Goal: Transaction & Acquisition: Purchase product/service

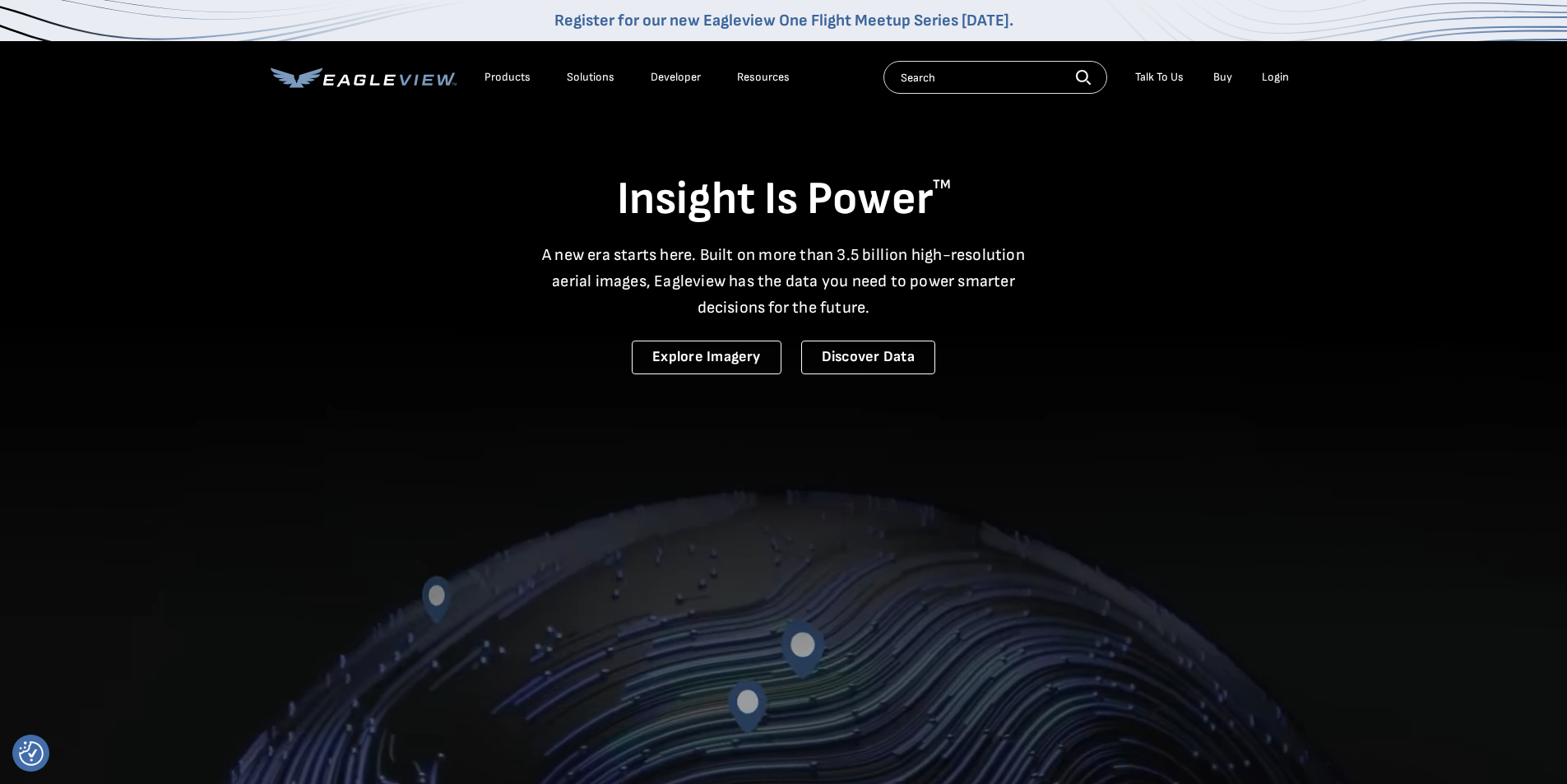
click at [1277, 86] on li "Login" at bounding box center [1275, 77] width 44 height 25
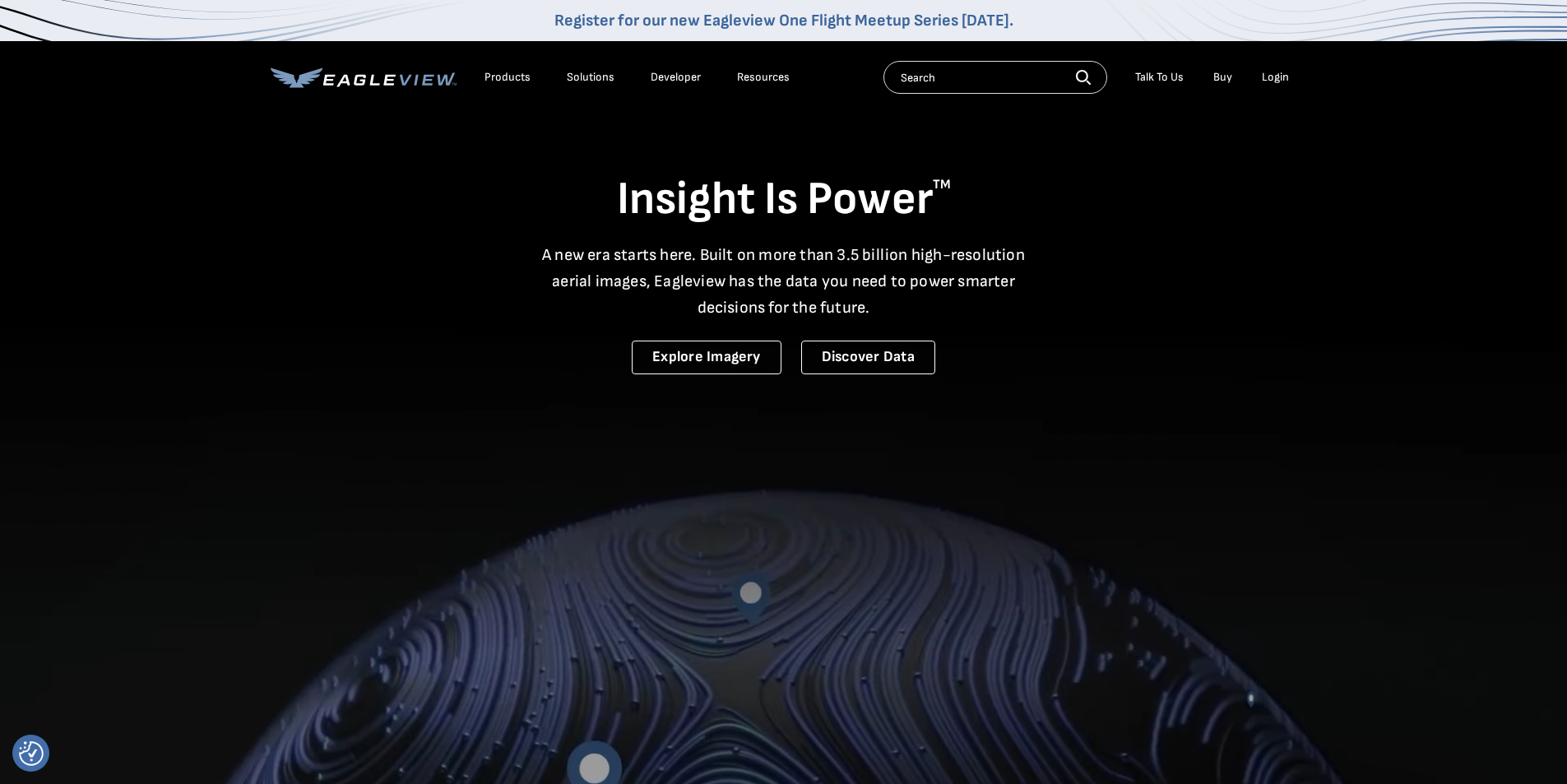
click at [1280, 71] on div "Login" at bounding box center [1275, 77] width 27 height 15
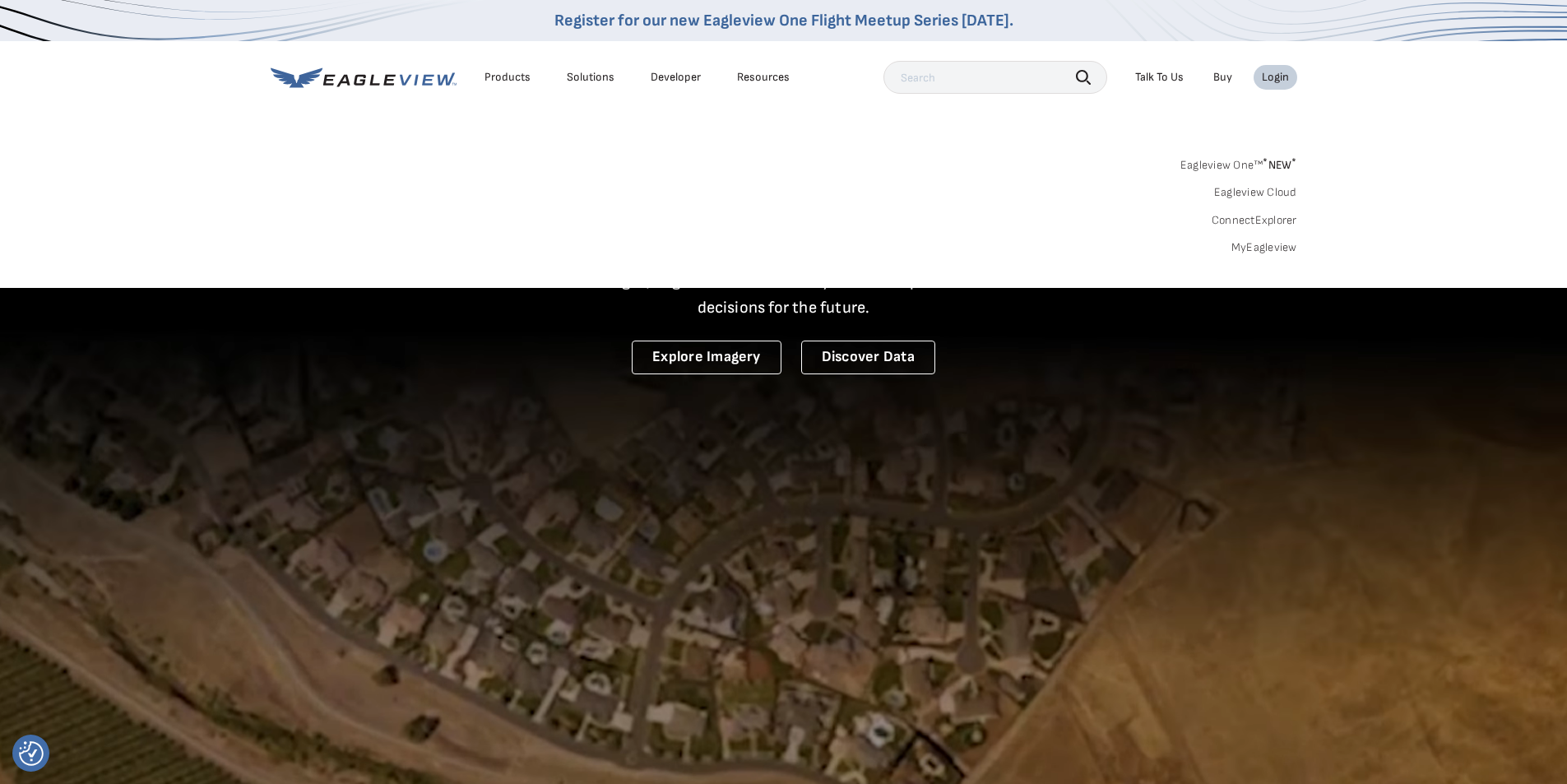
click at [1261, 243] on link "MyEagleview" at bounding box center [1264, 248] width 66 height 15
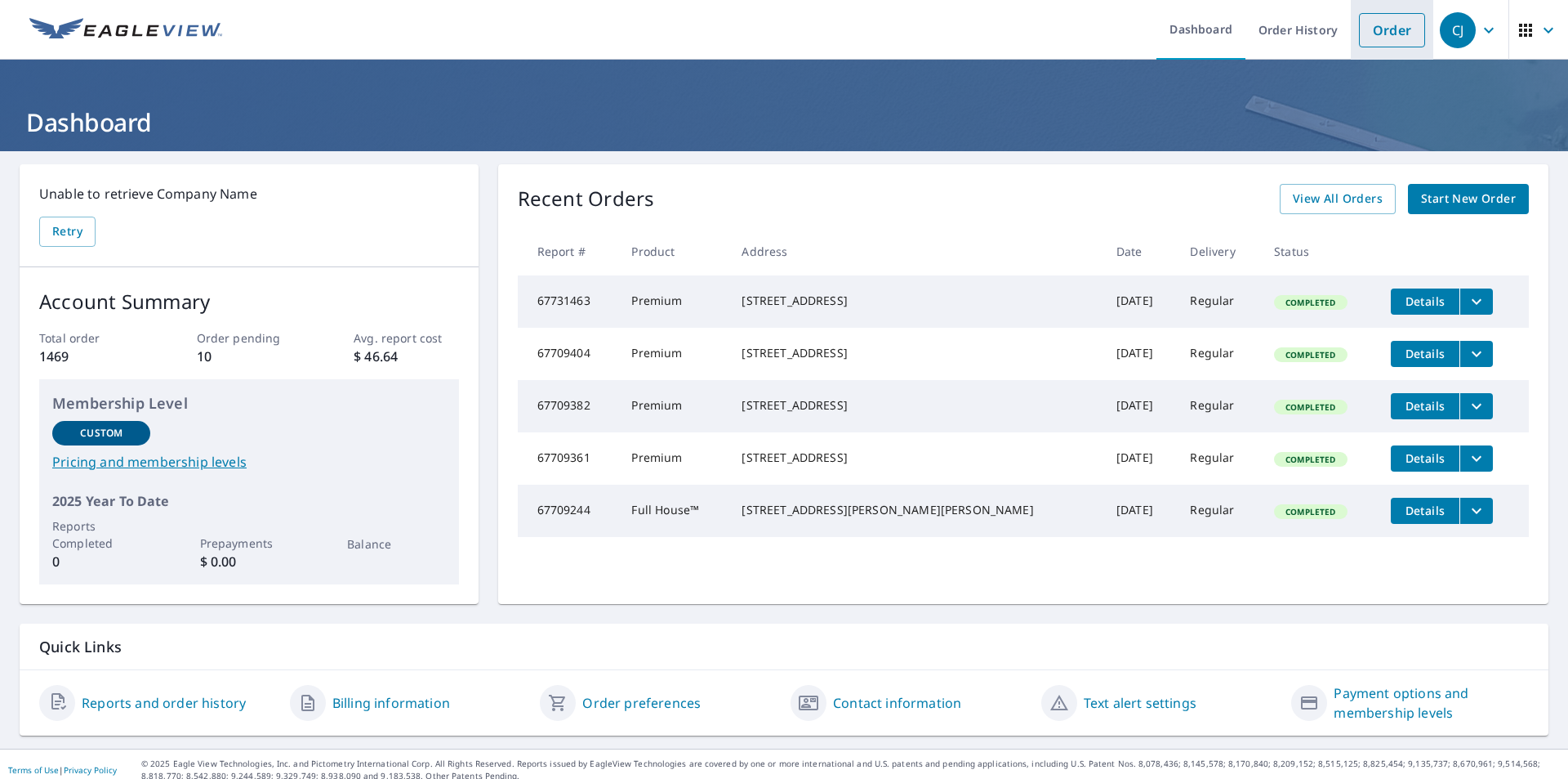
click at [1365, 35] on link "Order" at bounding box center [1392, 30] width 66 height 34
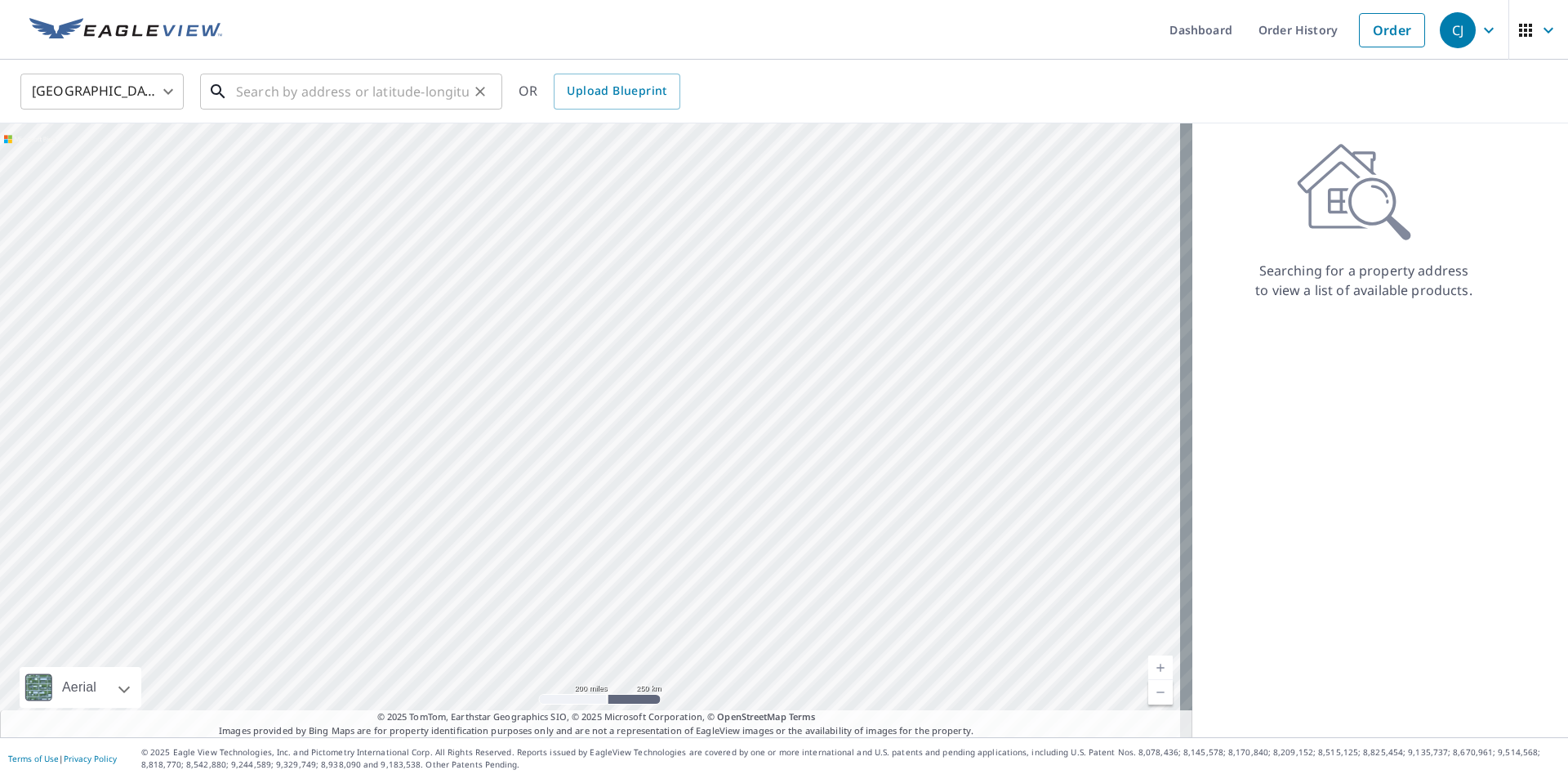
click at [308, 76] on input "text" at bounding box center [352, 92] width 233 height 46
paste input "[STREET_ADDRESS][PERSON_NAME]"
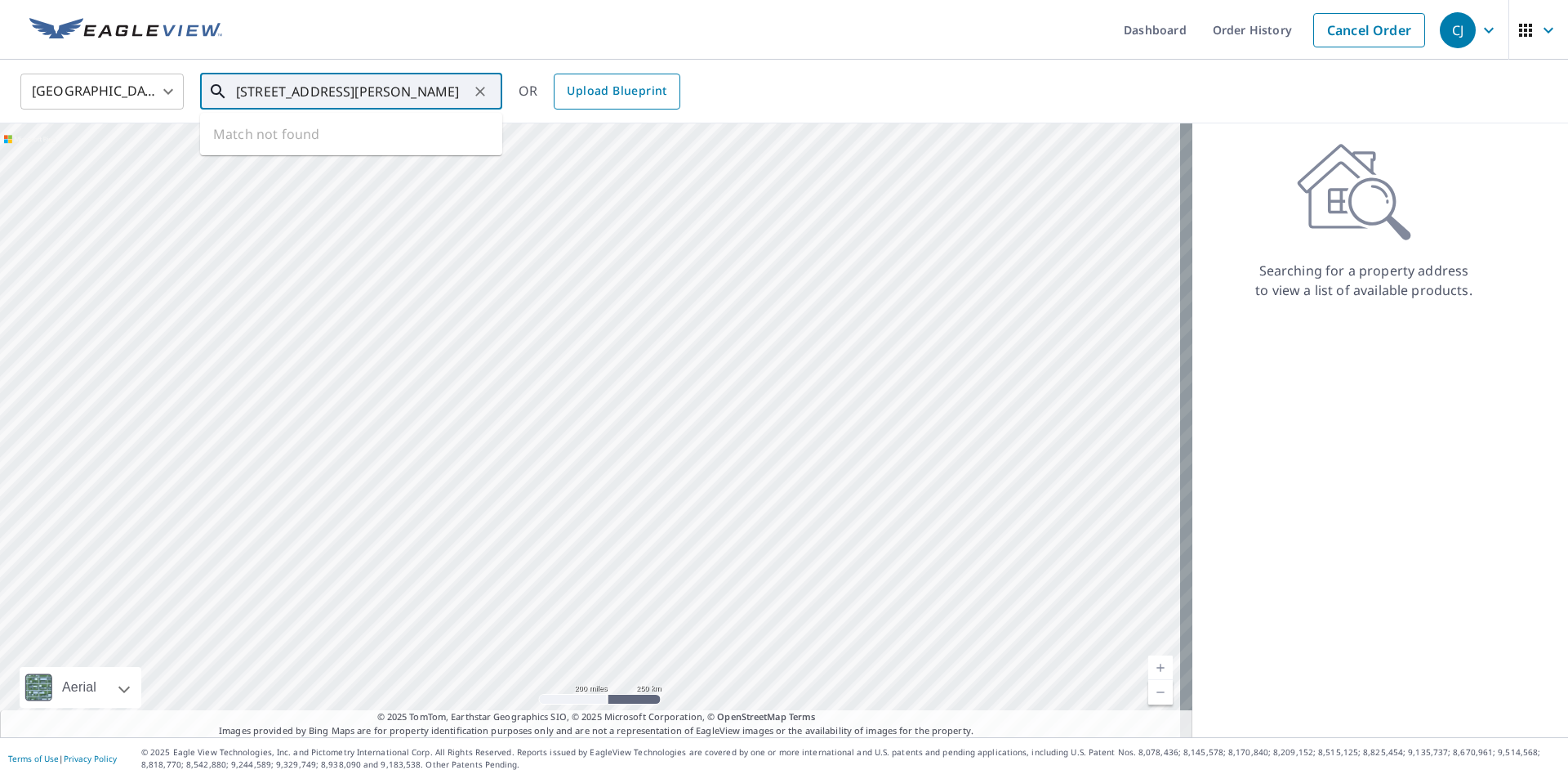
type input "[STREET_ADDRESS][PERSON_NAME]"
click at [573, 88] on span "Upload Blueprint" at bounding box center [617, 91] width 100 height 20
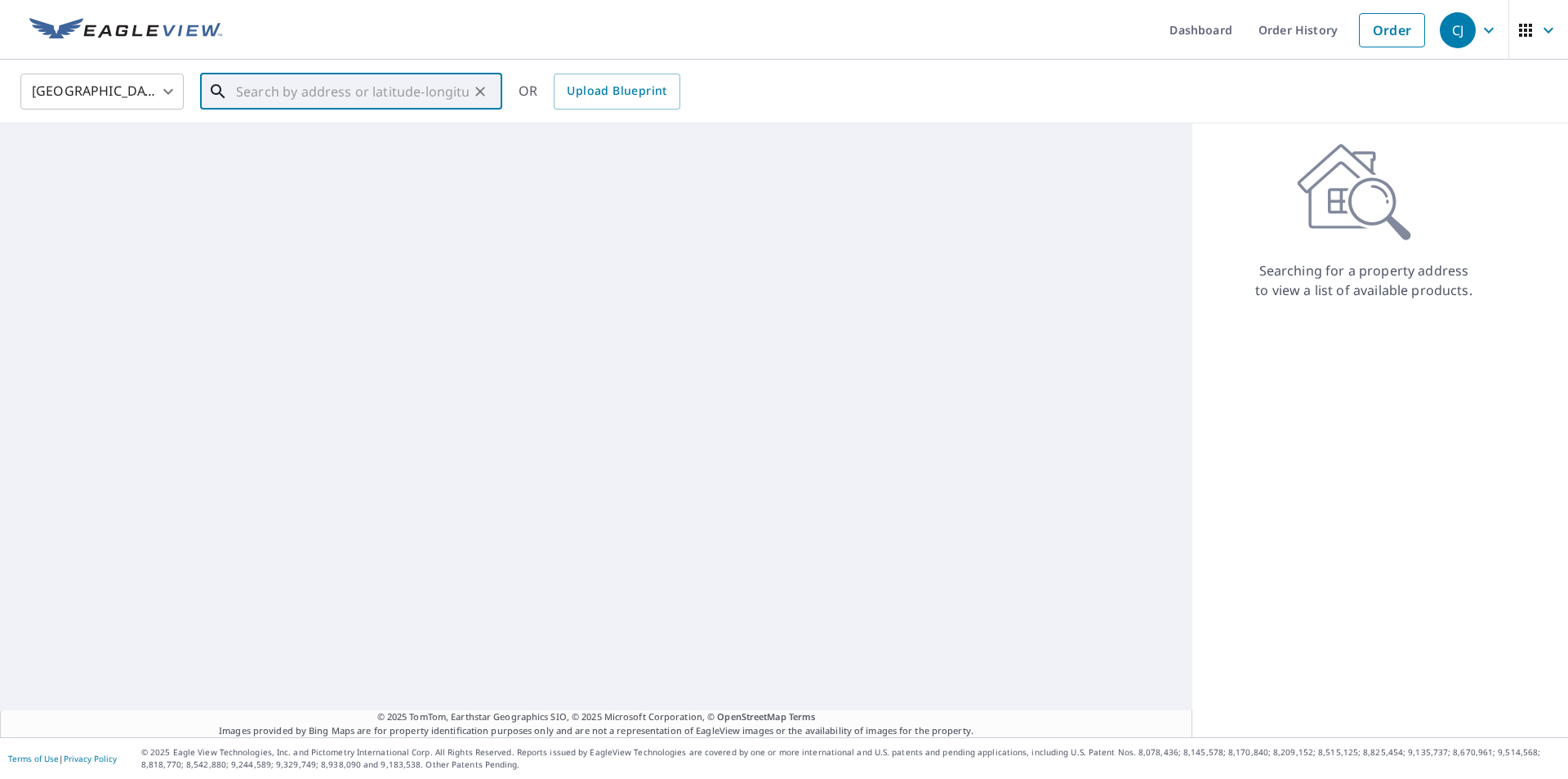
click at [400, 87] on input "text" at bounding box center [352, 92] width 233 height 46
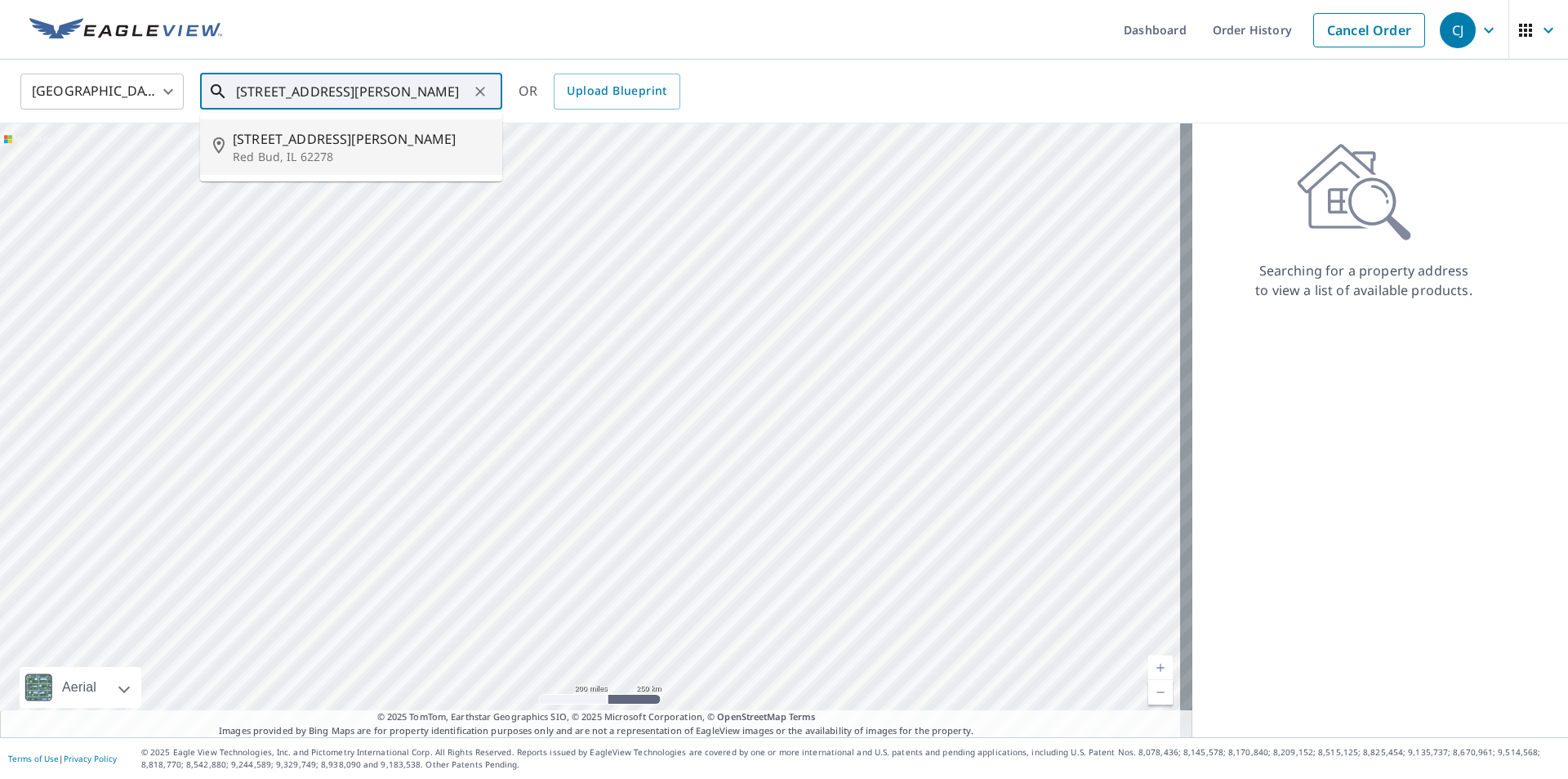
click at [334, 141] on span "[STREET_ADDRESS][PERSON_NAME]" at bounding box center [361, 139] width 257 height 20
type input "[STREET_ADDRESS][PERSON_NAME][PERSON_NAME]"
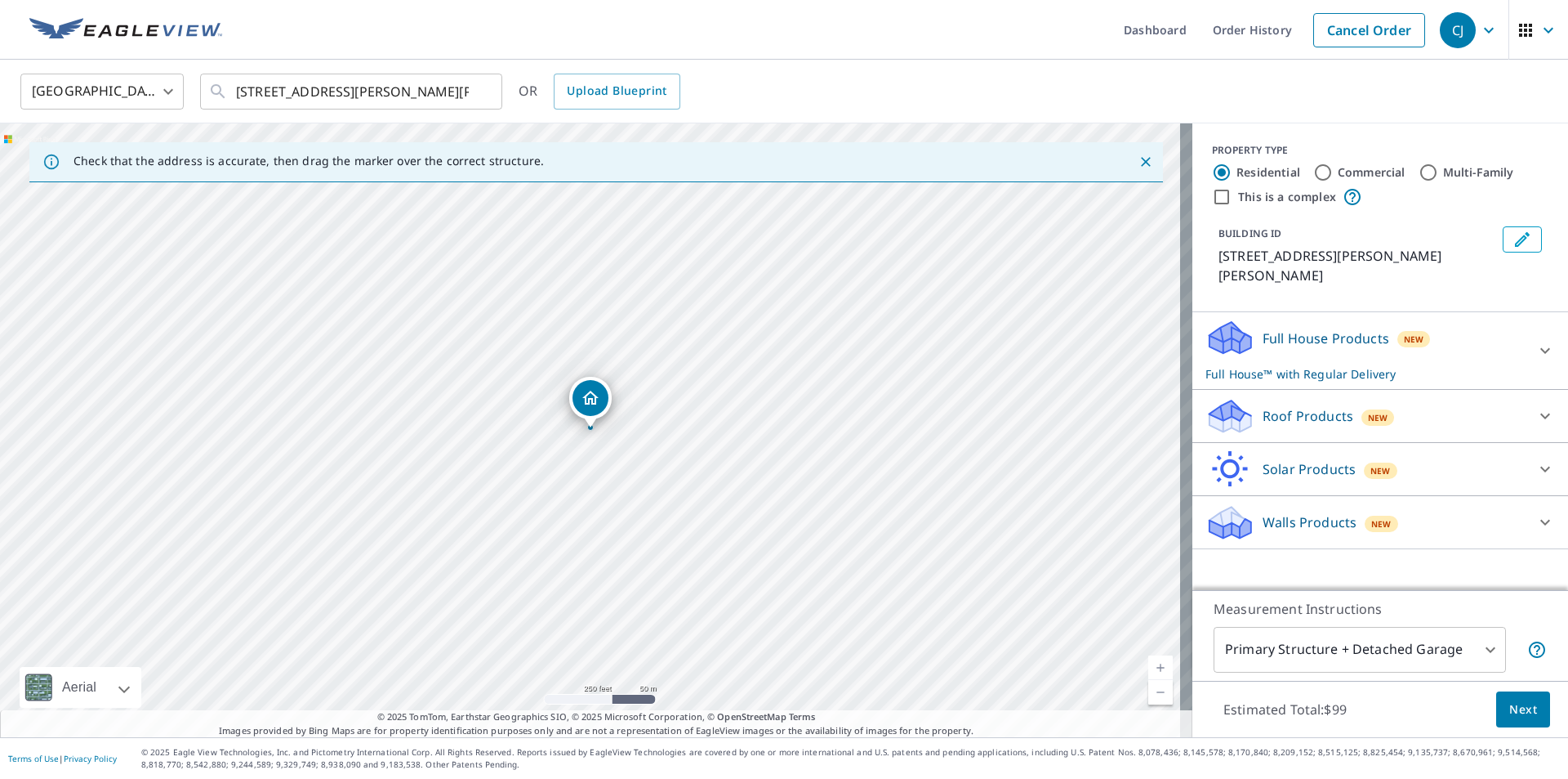
click at [1305, 329] on p "Full House Products" at bounding box center [1325, 338] width 127 height 20
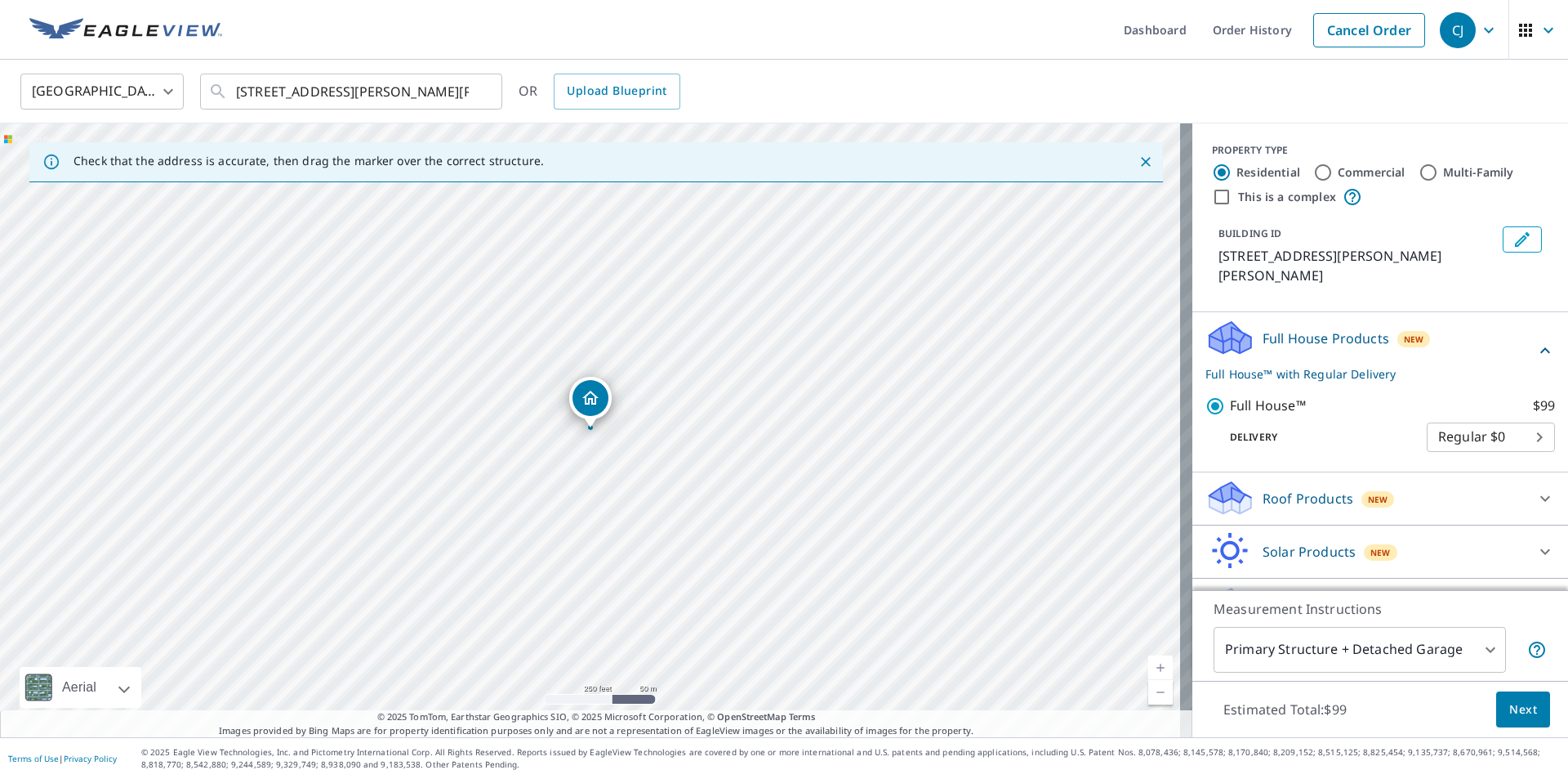
click at [1496, 705] on button "Next" at bounding box center [1523, 710] width 54 height 37
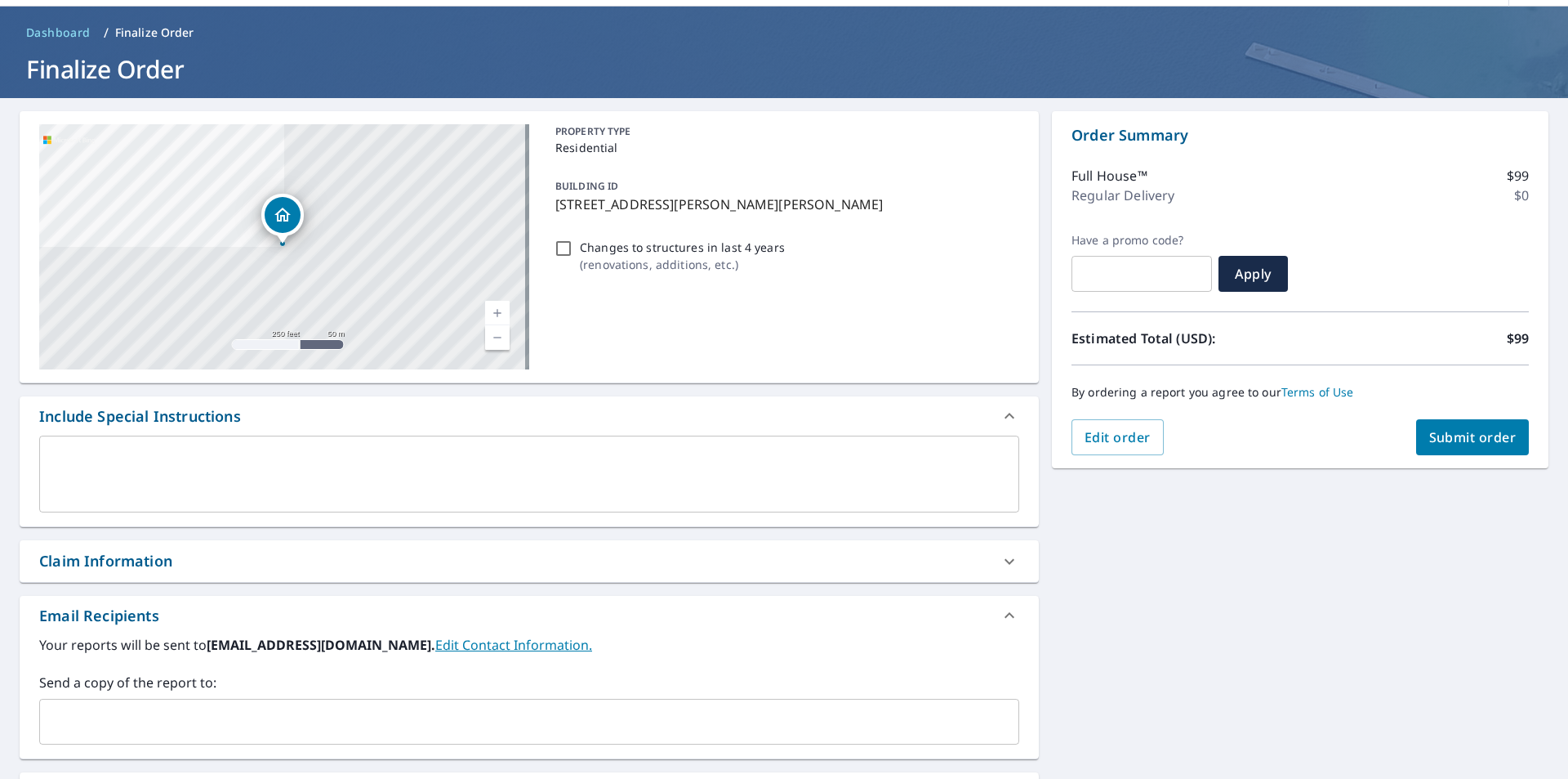
scroll to position [82, 0]
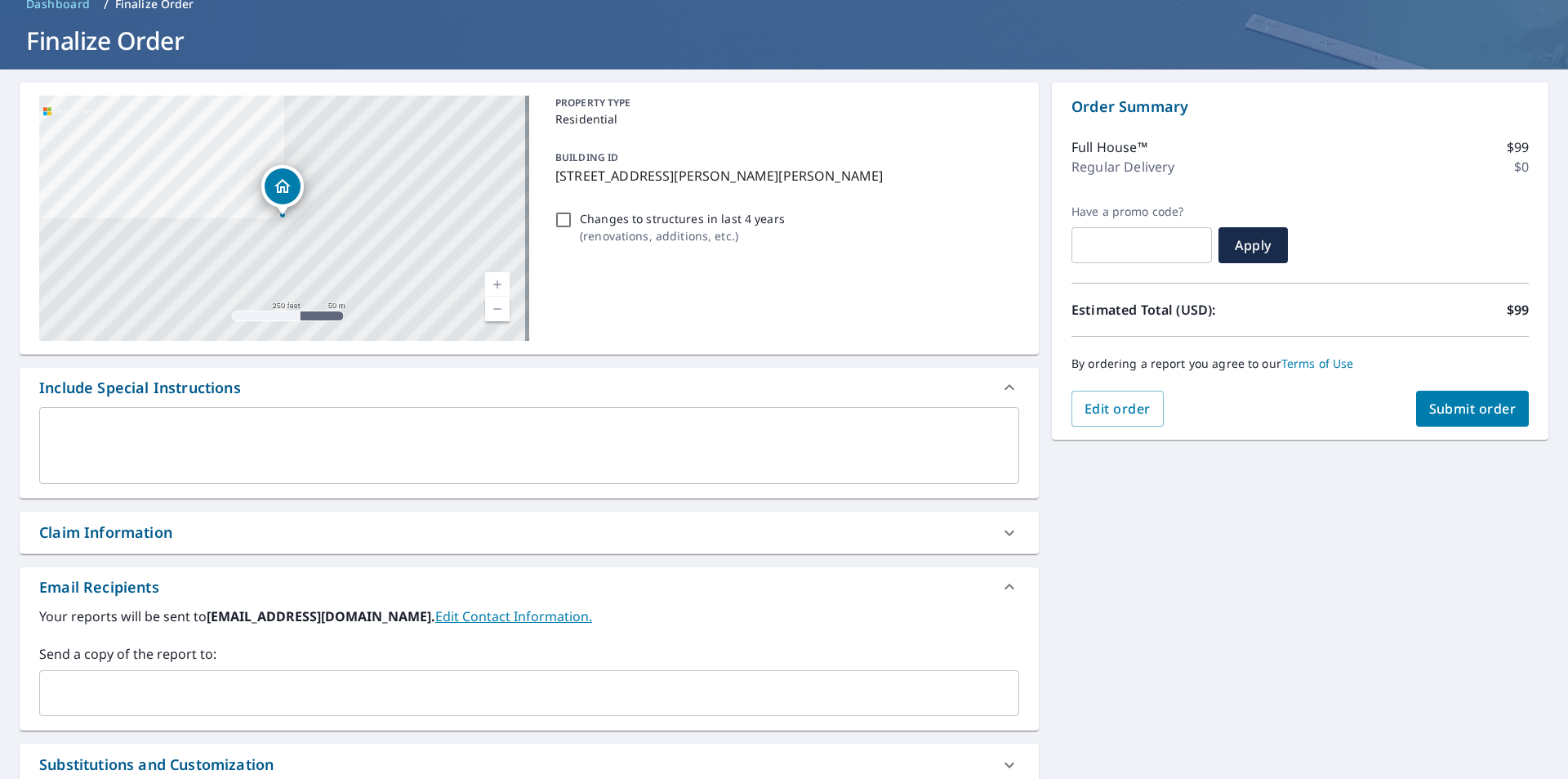
click at [170, 672] on div "​" at bounding box center [529, 693] width 981 height 46
paste input "[PERSON_NAME][EMAIL_ADDRESS][DOMAIN_NAME]"
type input "[PERSON_NAME][EMAIL_ADDRESS][DOMAIN_NAME]"
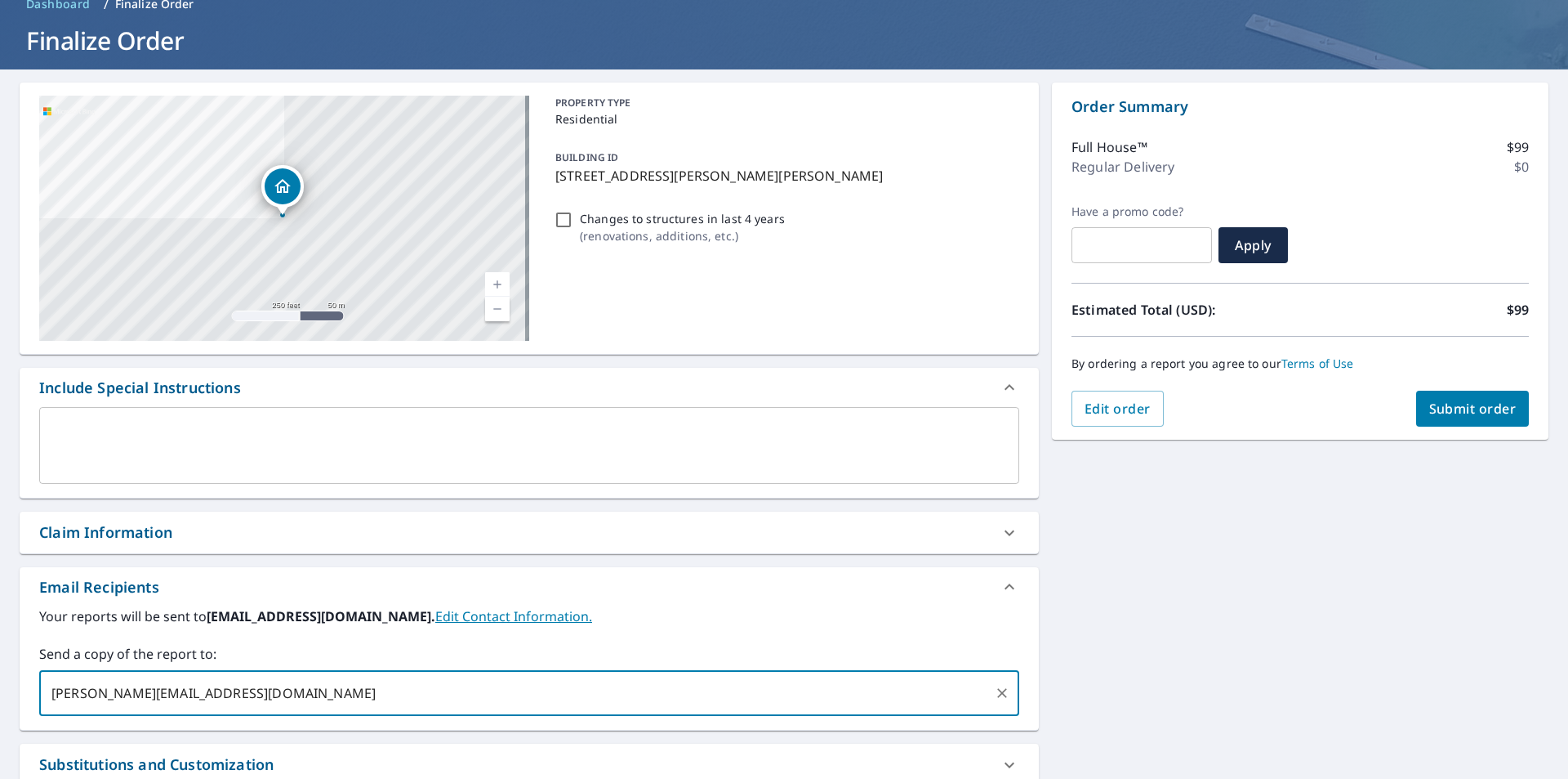
drag, startPoint x: 134, startPoint y: 690, endPoint x: 92, endPoint y: 689, distance: 42.0
click at [92, 689] on input "[PERSON_NAME][EMAIL_ADDRESS][DOMAIN_NAME]" at bounding box center [517, 693] width 941 height 31
click at [289, 685] on input "[PERSON_NAME][EMAIL_ADDRESS][DOMAIN_NAME]" at bounding box center [517, 693] width 941 height 31
paste input "@[DOMAIN_NAME]"
type input "[PERSON_NAME][EMAIL_ADDRESS][DOMAIN_NAME]"
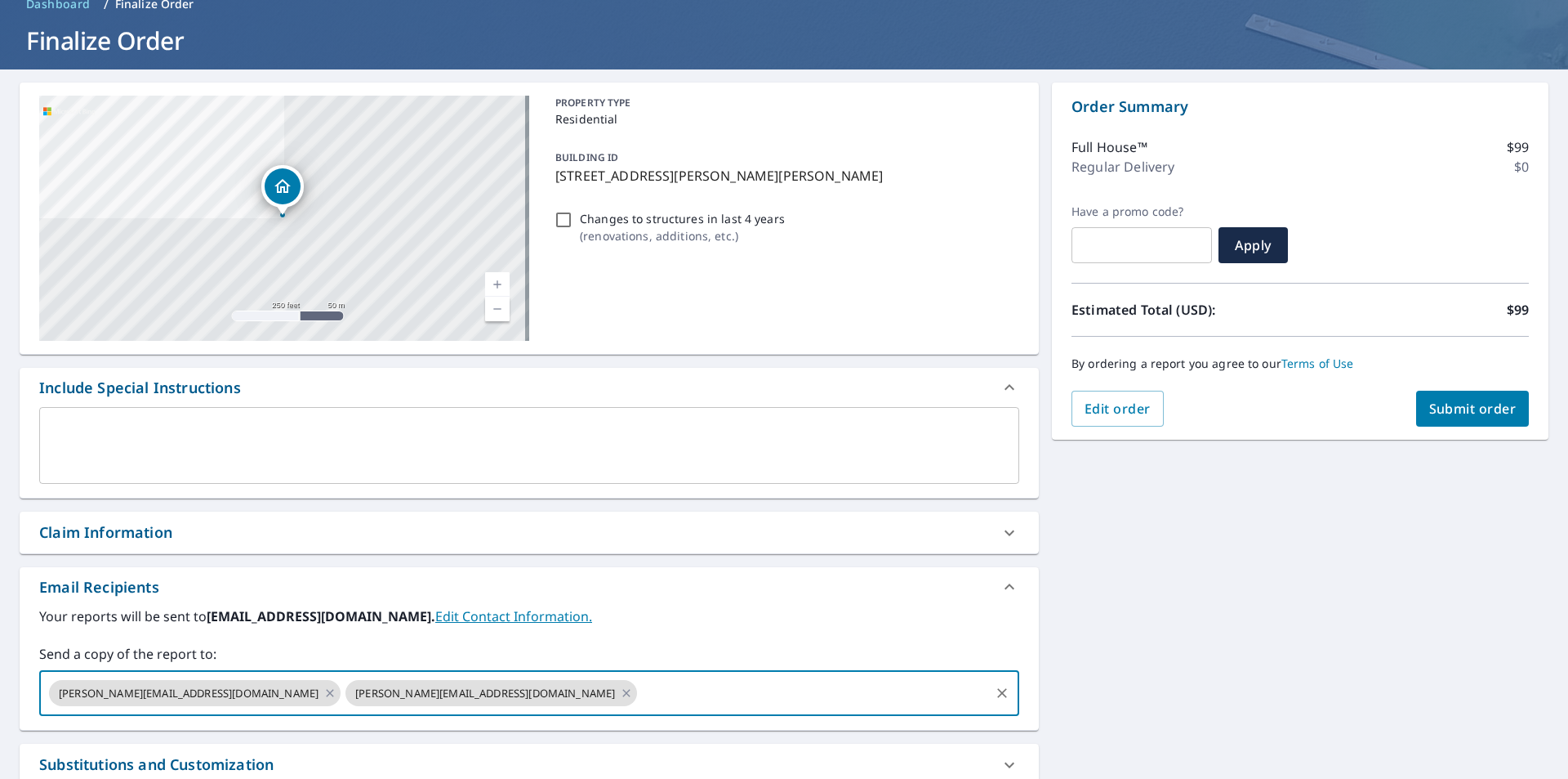
click at [1467, 415] on span "Submit order" at bounding box center [1472, 409] width 87 height 18
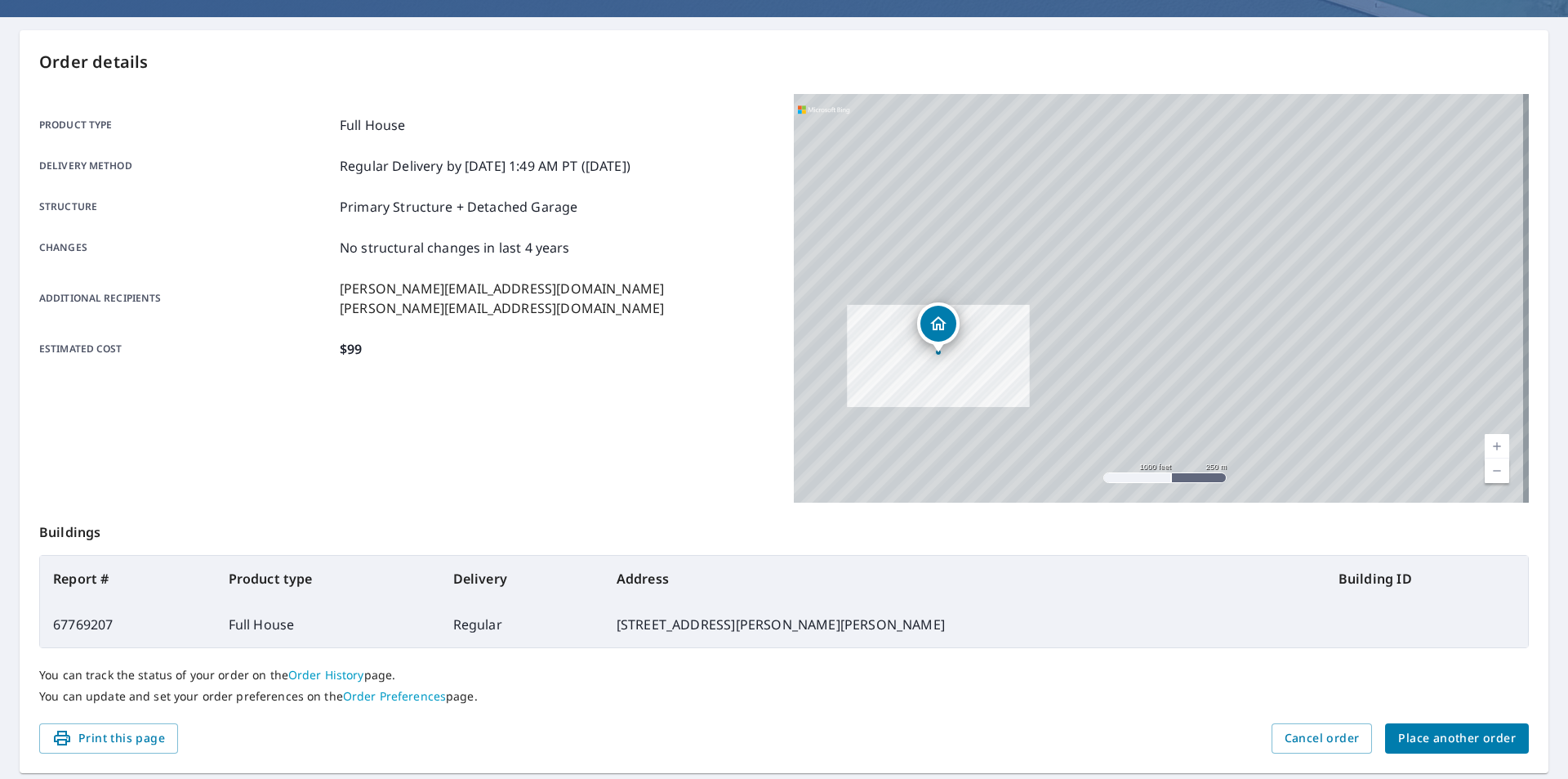
scroll to position [183, 0]
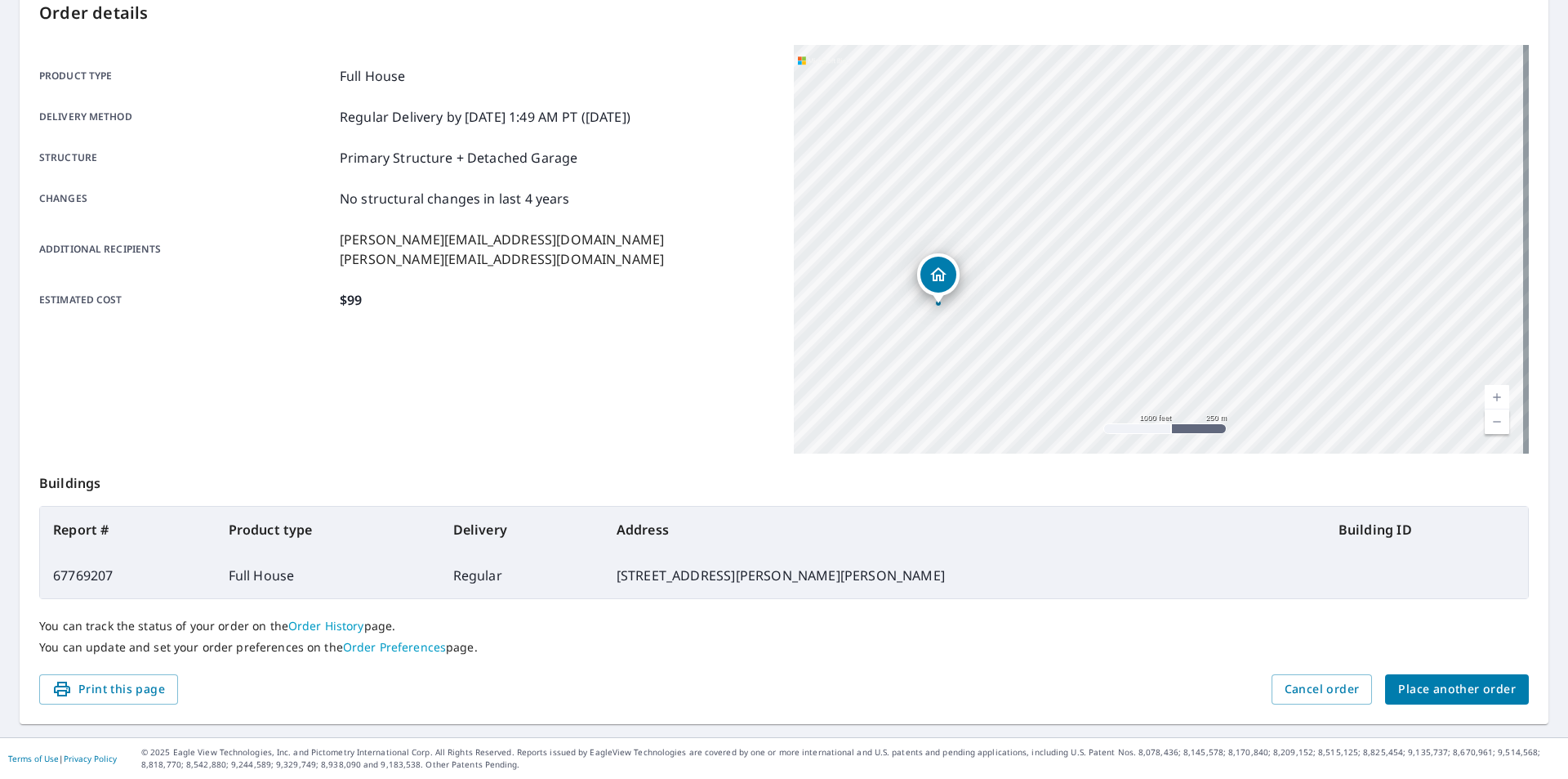
click at [1476, 692] on span "Place another order" at bounding box center [1457, 689] width 118 height 20
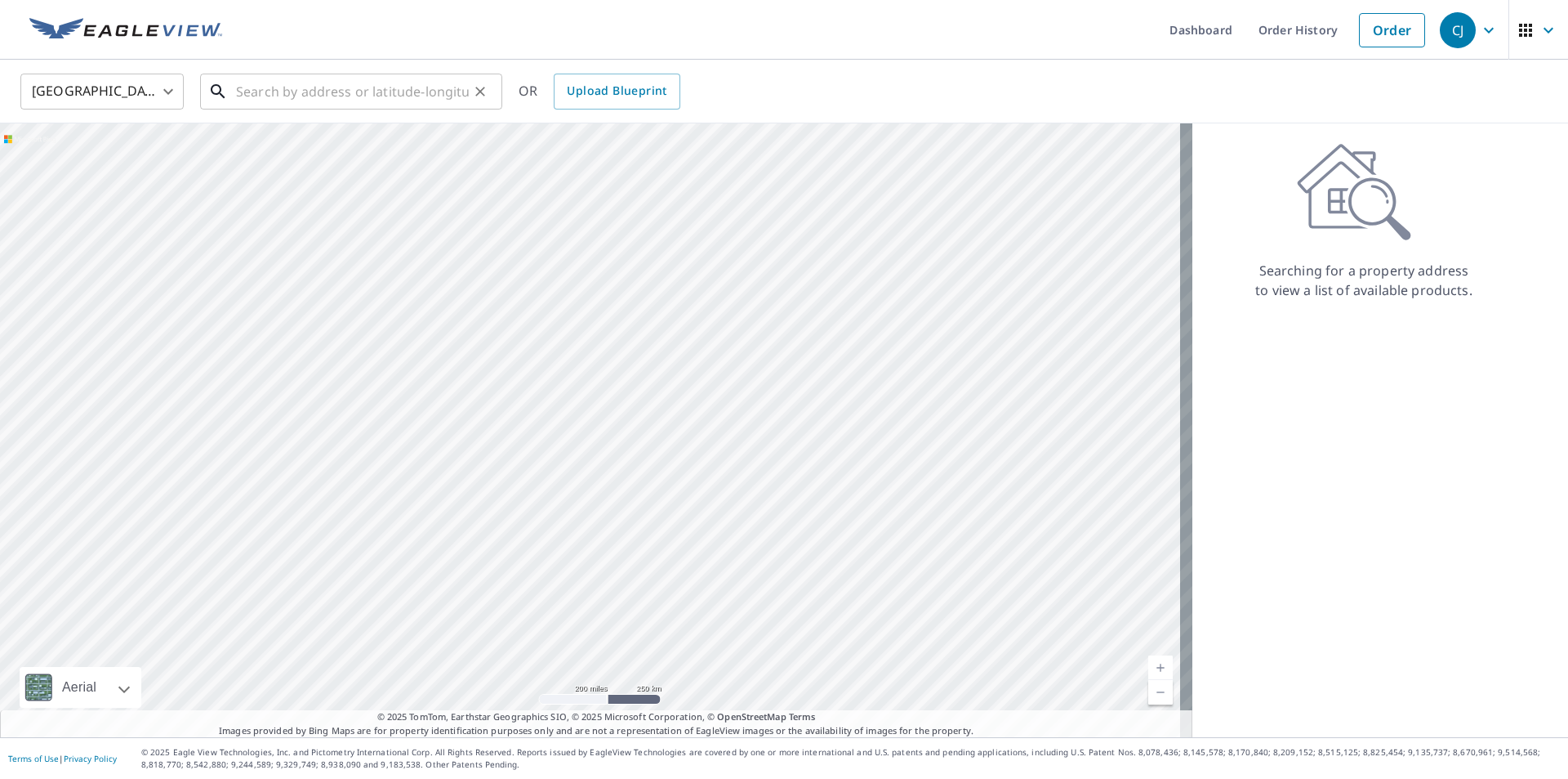
click at [406, 83] on input "text" at bounding box center [352, 92] width 233 height 46
paste input "[STREET_ADDRESS][PERSON_NAME]"
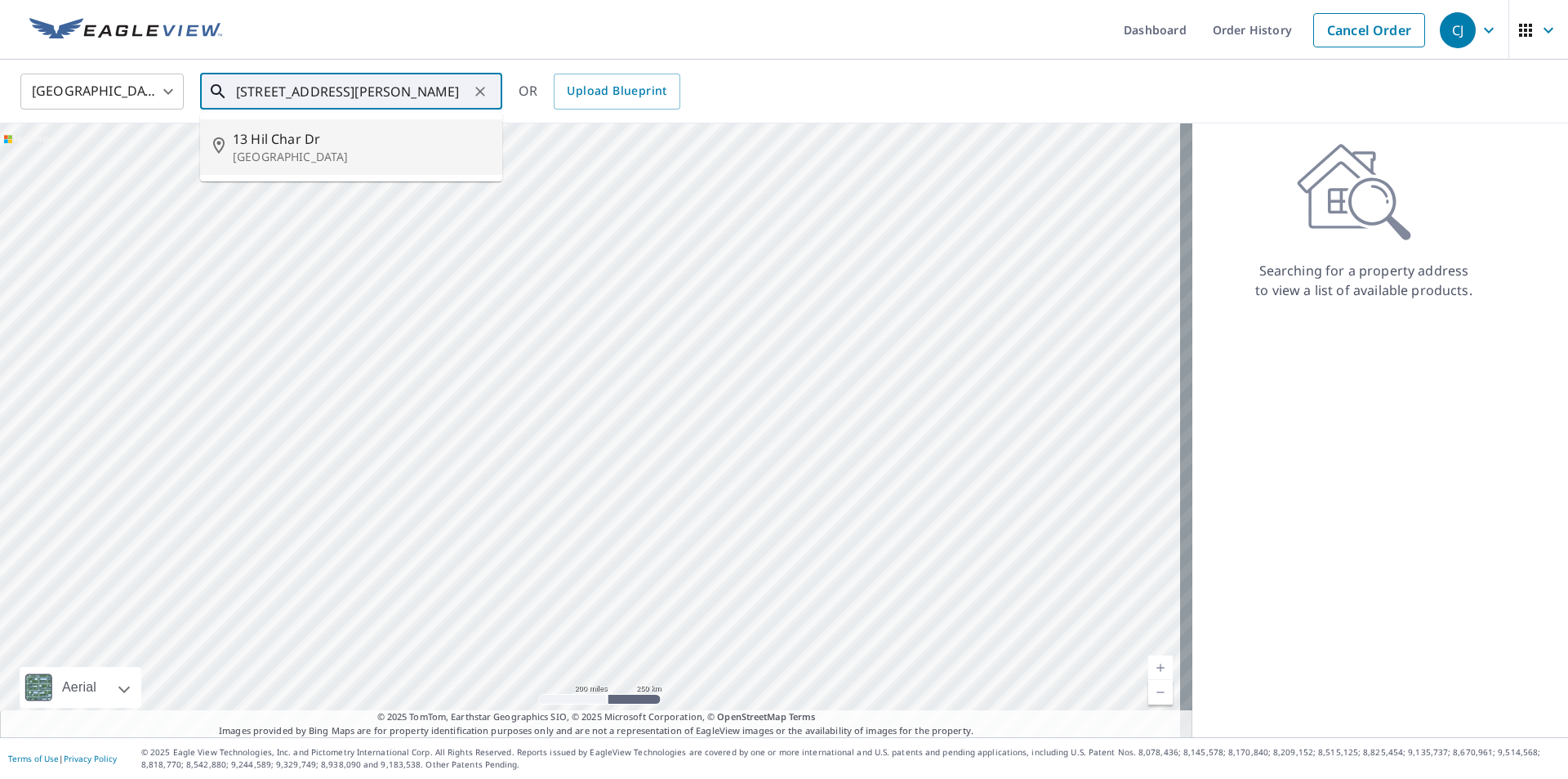
click at [311, 154] on p "[GEOGRAPHIC_DATA]" at bounding box center [361, 157] width 257 height 16
type input "[STREET_ADDRESS][PERSON_NAME]"
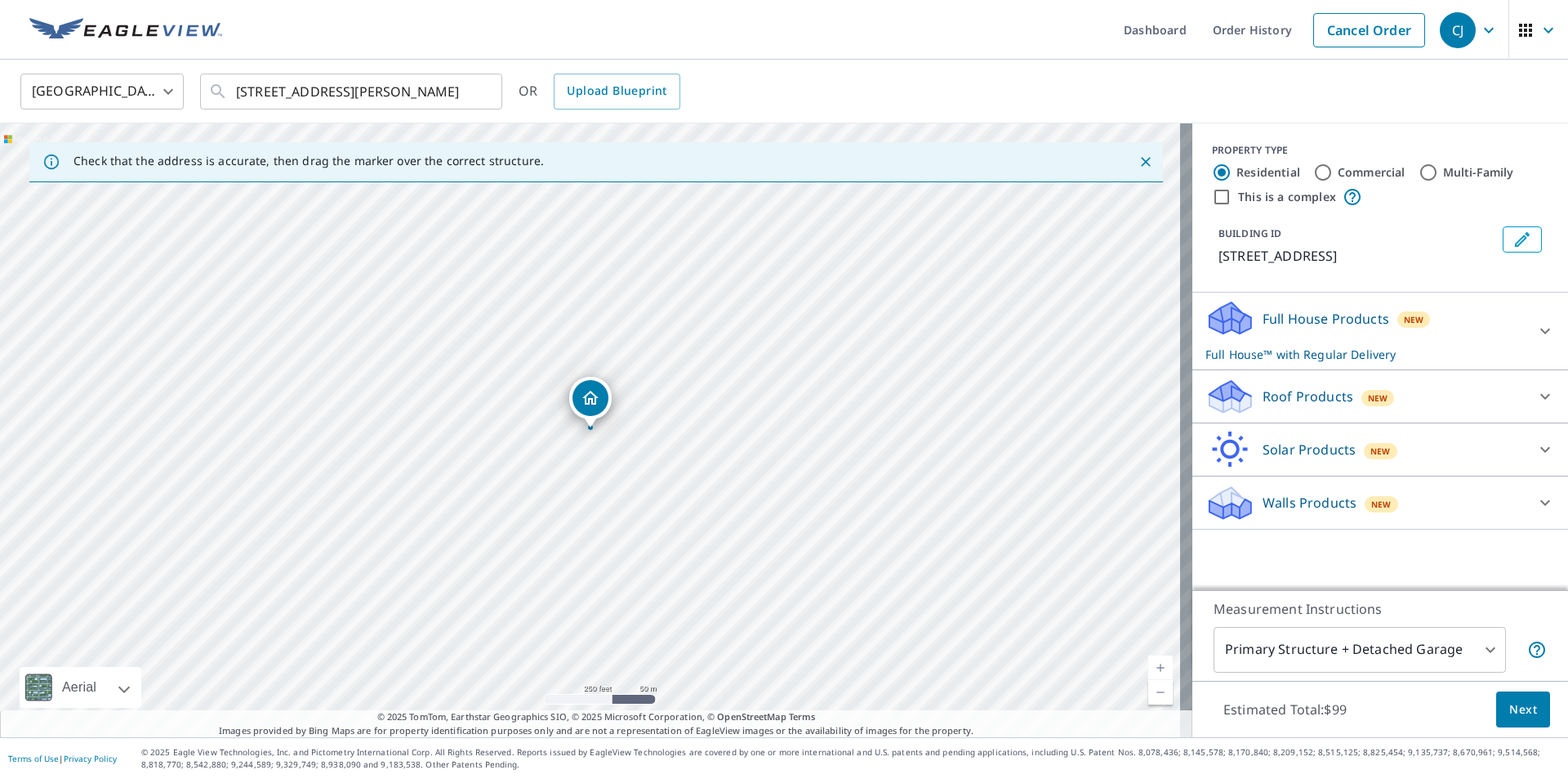
click at [1259, 332] on div "Full House Products New Full House™ with Regular Delivery" at bounding box center [1365, 331] width 320 height 64
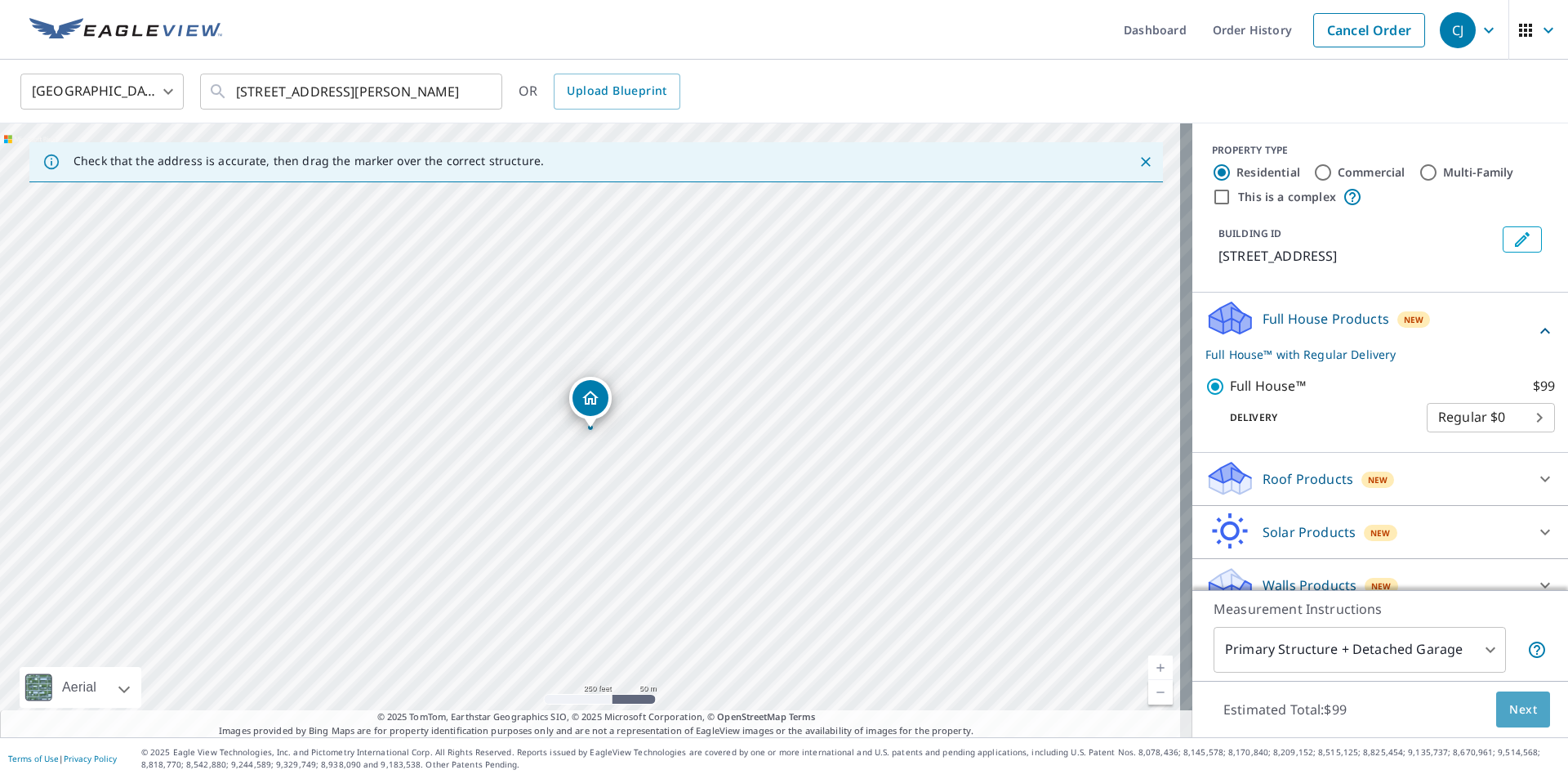
click at [1509, 698] on button "Next" at bounding box center [1523, 710] width 54 height 37
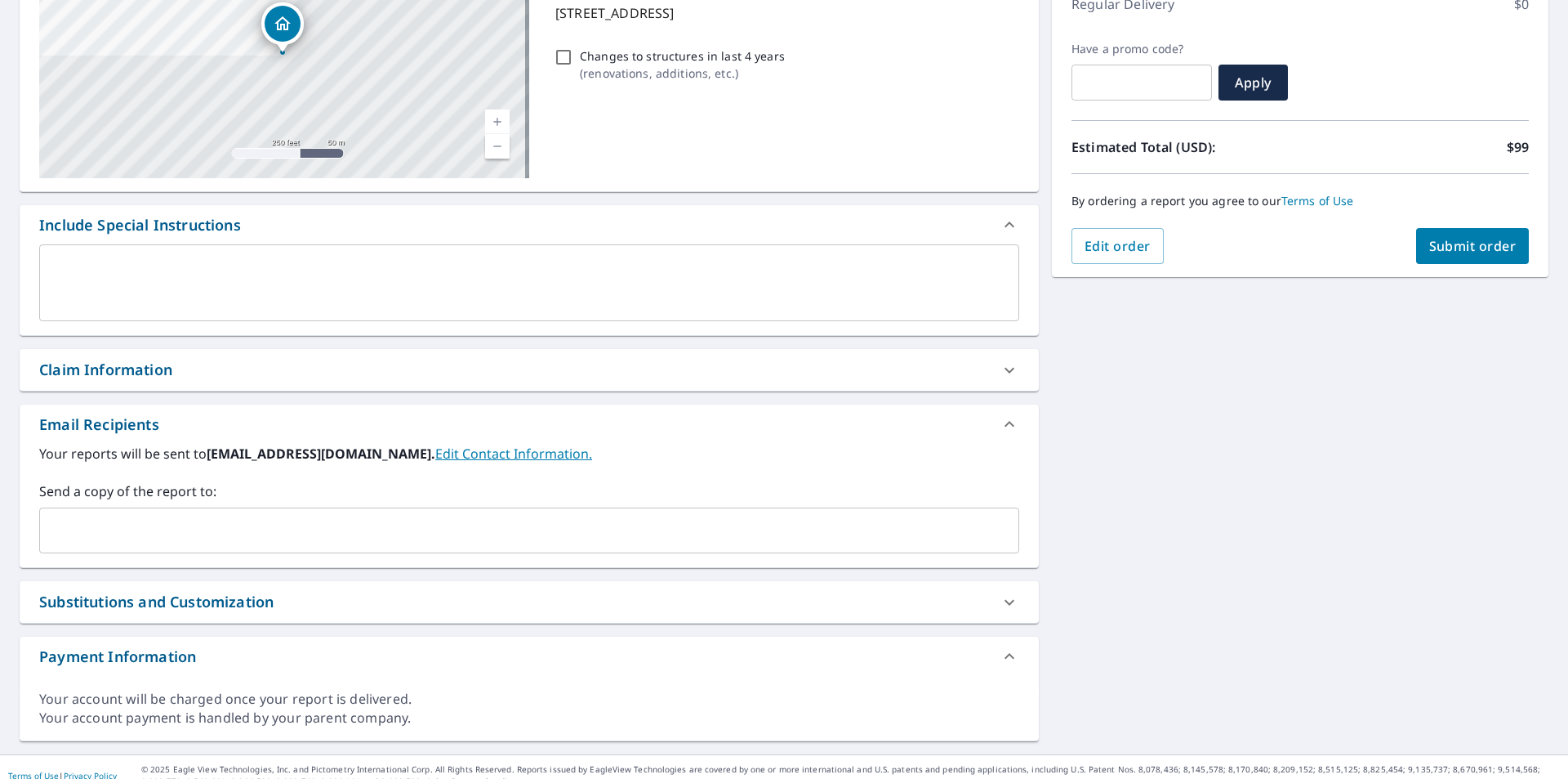
scroll to position [245, 0]
click at [178, 540] on input "text" at bounding box center [517, 530] width 941 height 31
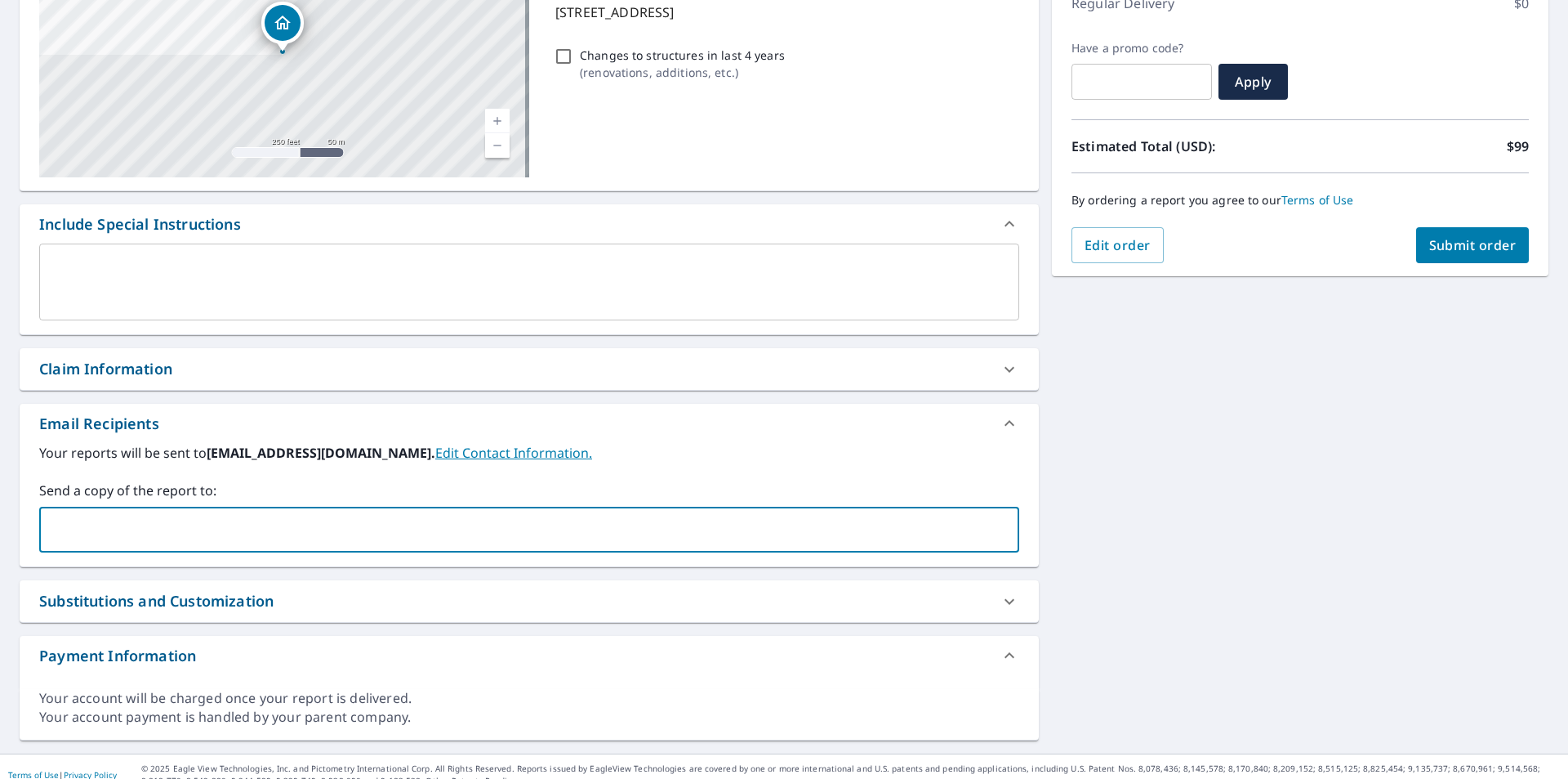
paste input "[PERSON_NAME][EMAIL_ADDRESS][DOMAIN_NAME]"
type input "[PERSON_NAME][EMAIL_ADDRESS][DOMAIN_NAME]"
drag, startPoint x: 283, startPoint y: 533, endPoint x: 100, endPoint y: 540, distance: 183.1
click at [100, 540] on input "[PERSON_NAME][EMAIL_ADDRESS][DOMAIN_NAME]" at bounding box center [517, 530] width 941 height 31
click at [347, 510] on div "[PERSON_NAME][EMAIL_ADDRESS][DOMAIN_NAME] ​" at bounding box center [529, 530] width 981 height 46
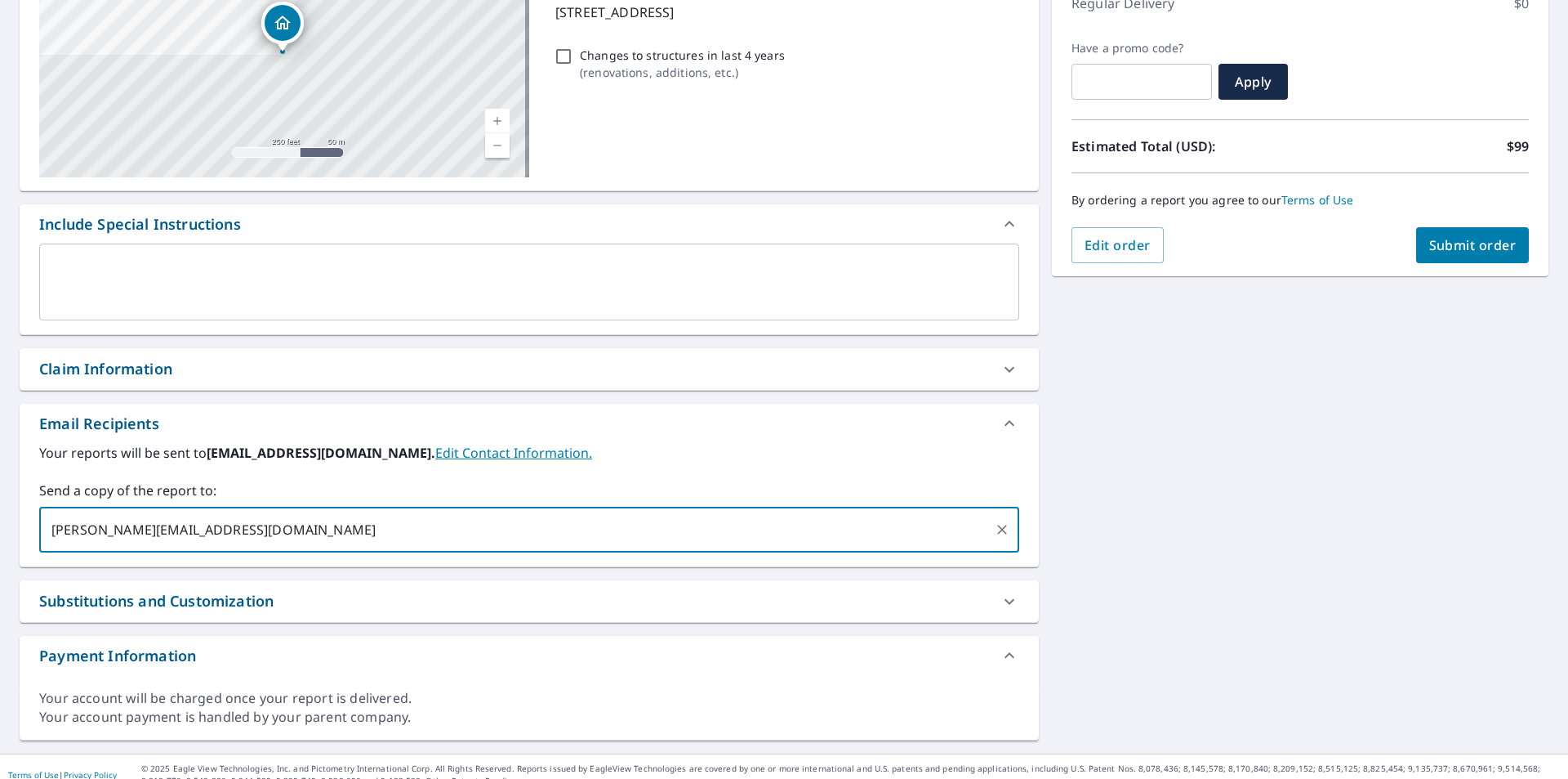
click at [332, 541] on input "[PERSON_NAME][EMAIL_ADDRESS][DOMAIN_NAME]" at bounding box center [517, 530] width 941 height 31
paste input "@[DOMAIN_NAME]"
type input "[PERSON_NAME][EMAIL_ADDRESS][DOMAIN_NAME]"
type input "e"
type input "s"
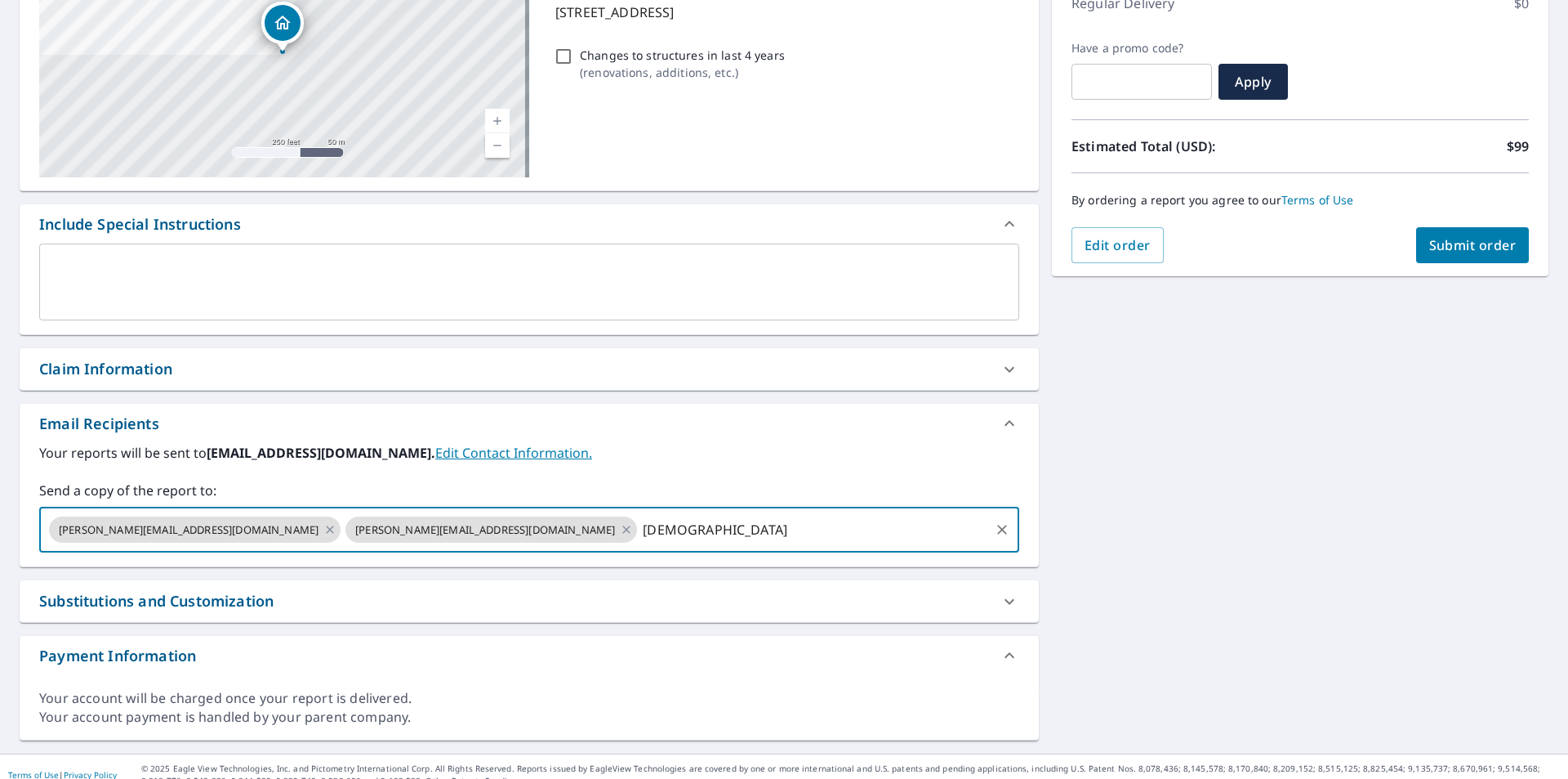
paste input "@[DOMAIN_NAME]"
type input "[EMAIL_ADDRESS][DOMAIN_NAME]"
click at [1462, 241] on span "Submit order" at bounding box center [1472, 245] width 87 height 18
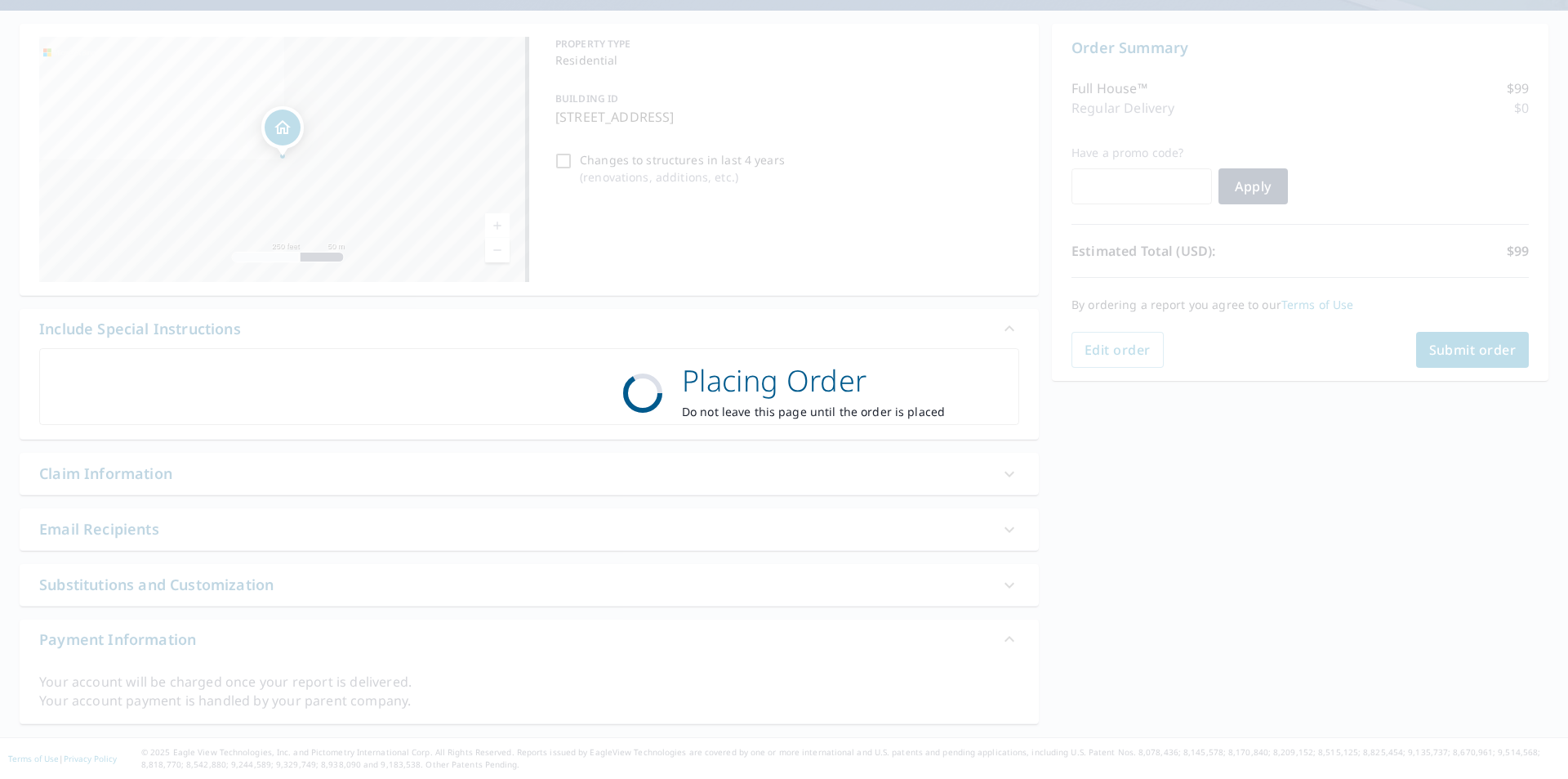
scroll to position [141, 0]
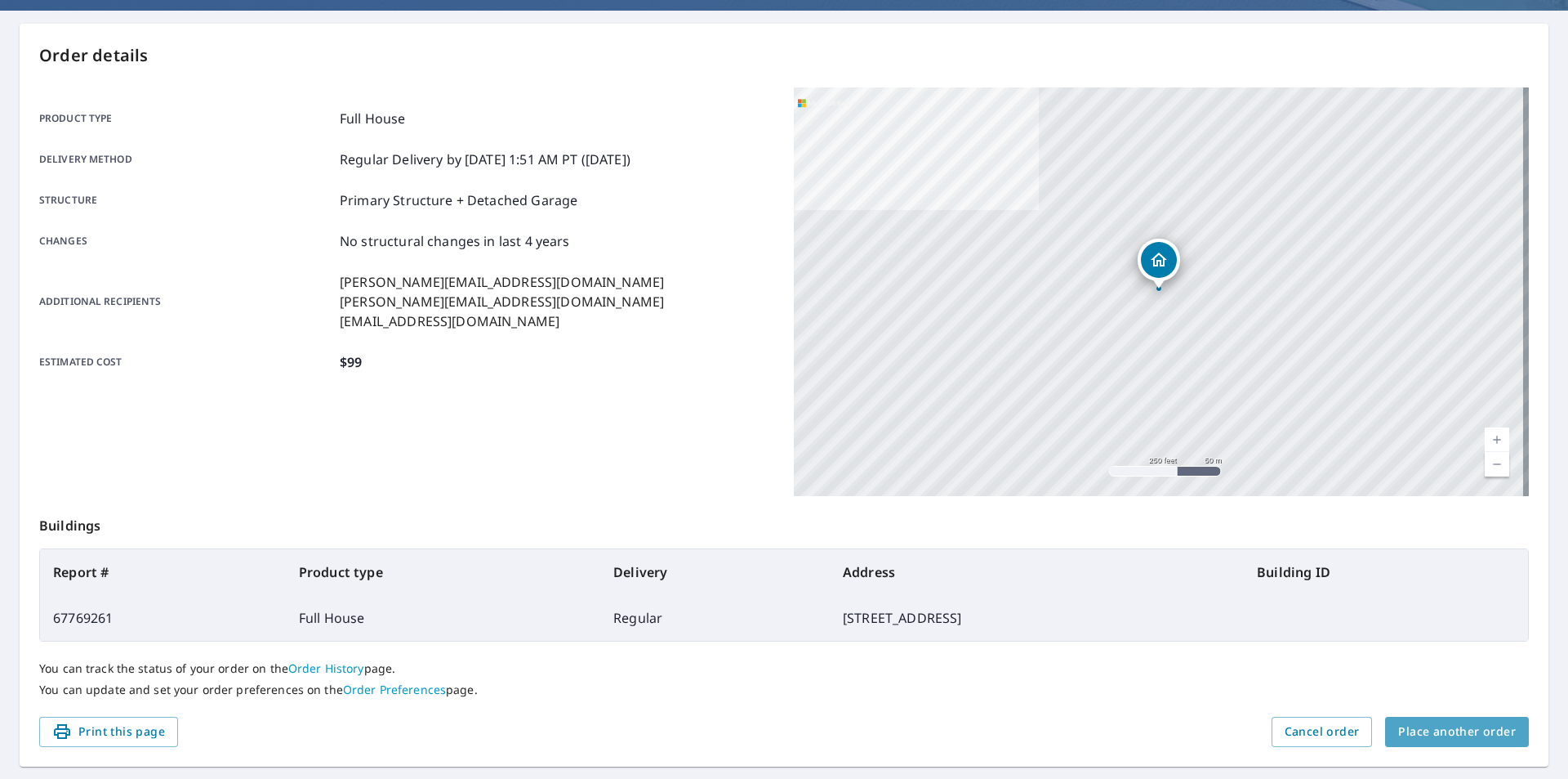
click at [1465, 741] on span "Place another order" at bounding box center [1457, 732] width 118 height 20
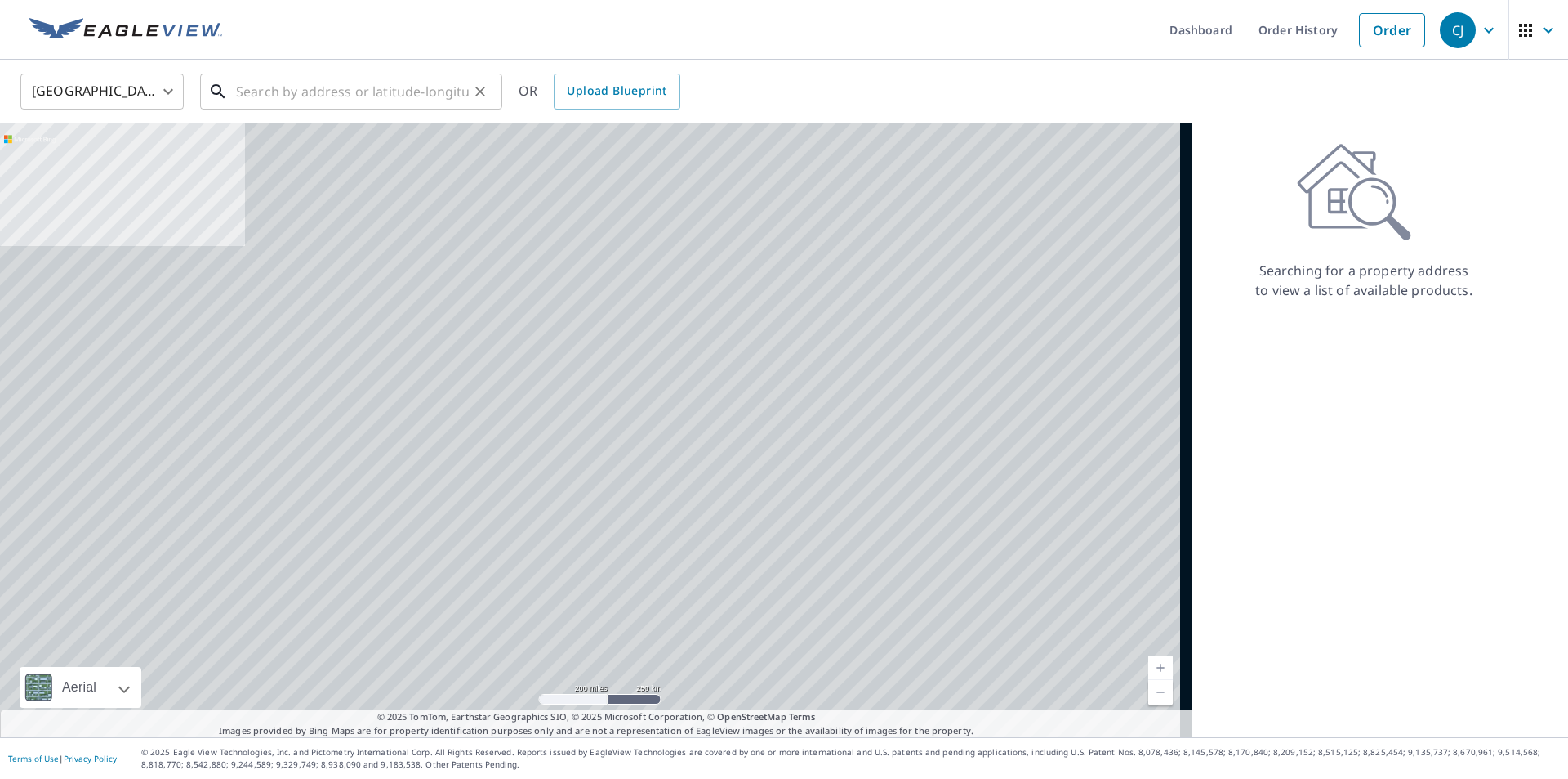
click at [437, 105] on input "text" at bounding box center [352, 92] width 233 height 46
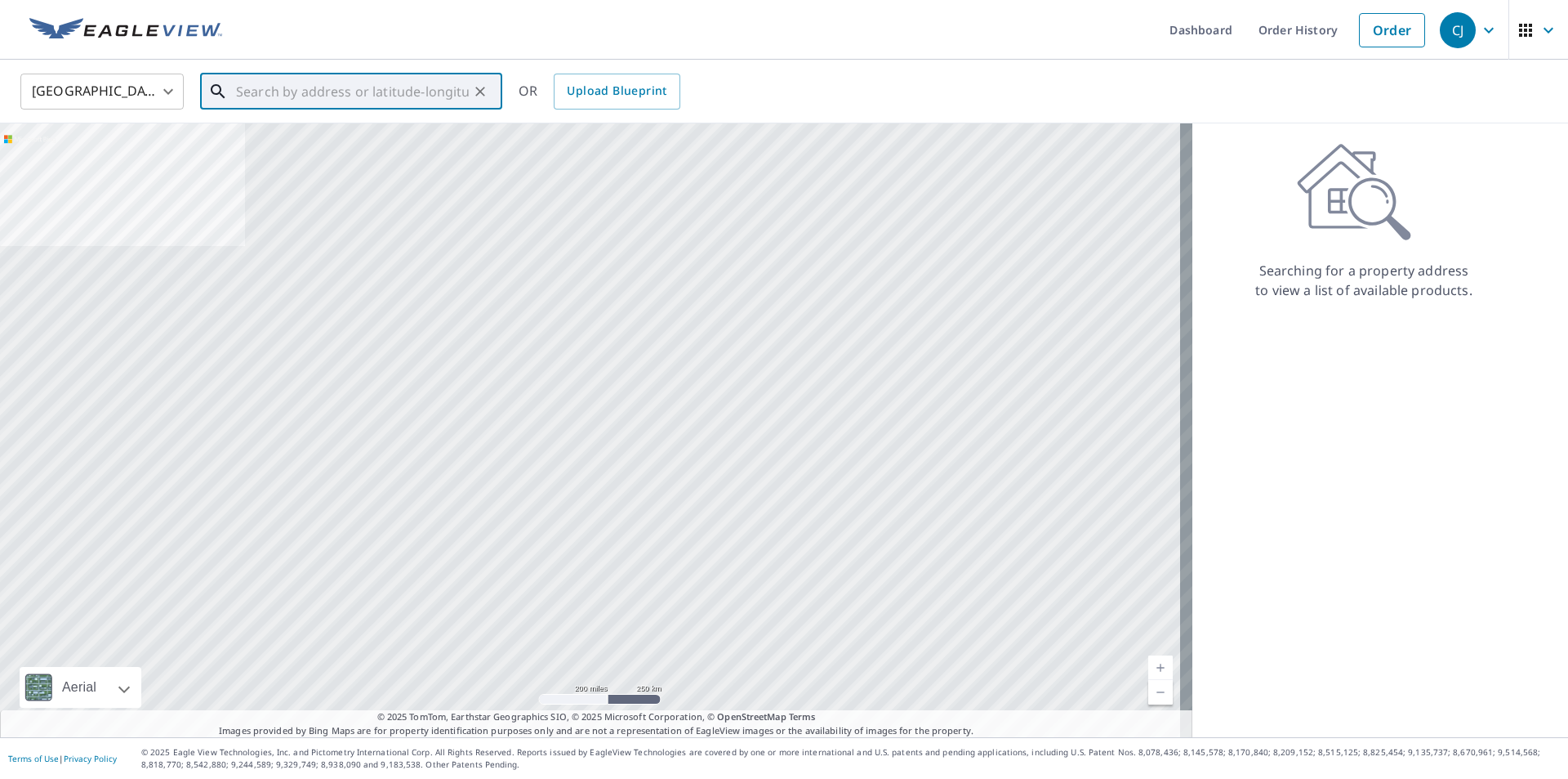
paste input "[STREET_ADDRESS][PERSON_NAME]"
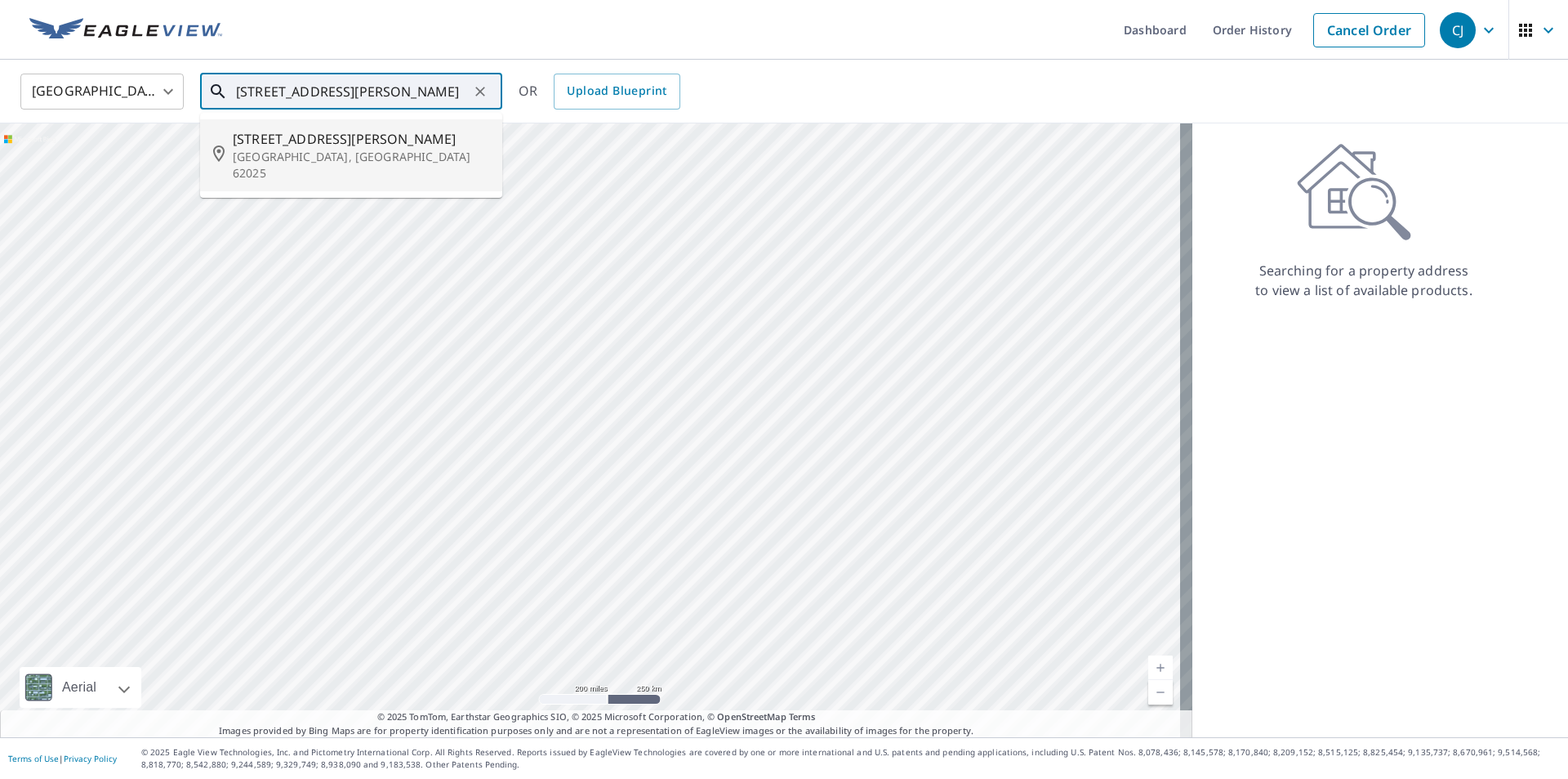
click at [307, 151] on p "[GEOGRAPHIC_DATA], [GEOGRAPHIC_DATA] 62025" at bounding box center [361, 165] width 257 height 33
type input "[STREET_ADDRESS][PERSON_NAME]"
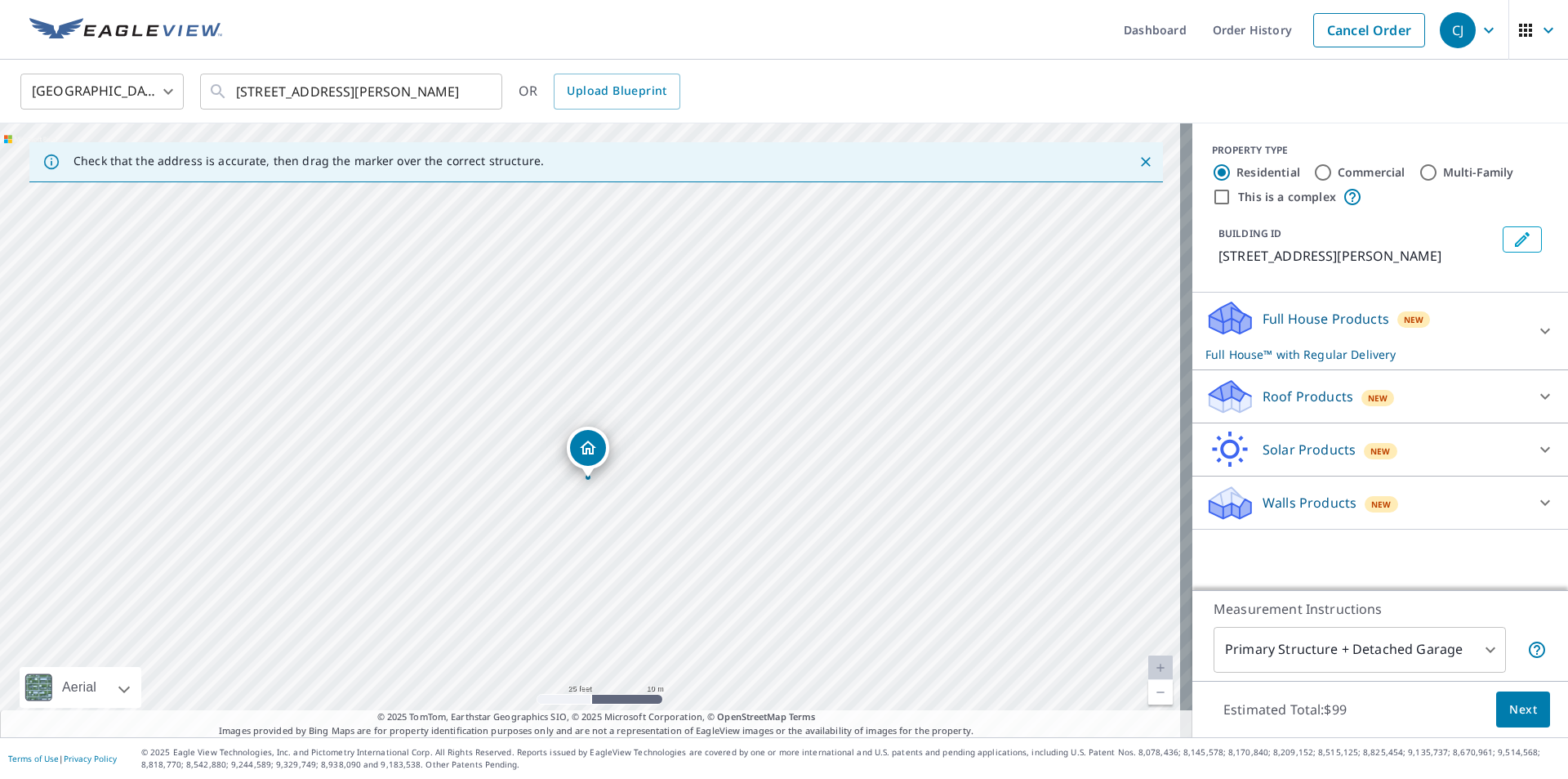
drag, startPoint x: 946, startPoint y: 302, endPoint x: 944, endPoint y: 351, distance: 49.0
click at [944, 351] on div "[STREET_ADDRESS][PERSON_NAME]" at bounding box center [596, 430] width 1192 height 614
click at [1212, 199] on input "This is a complex" at bounding box center [1222, 197] width 20 height 20
checkbox input "true"
radio input "false"
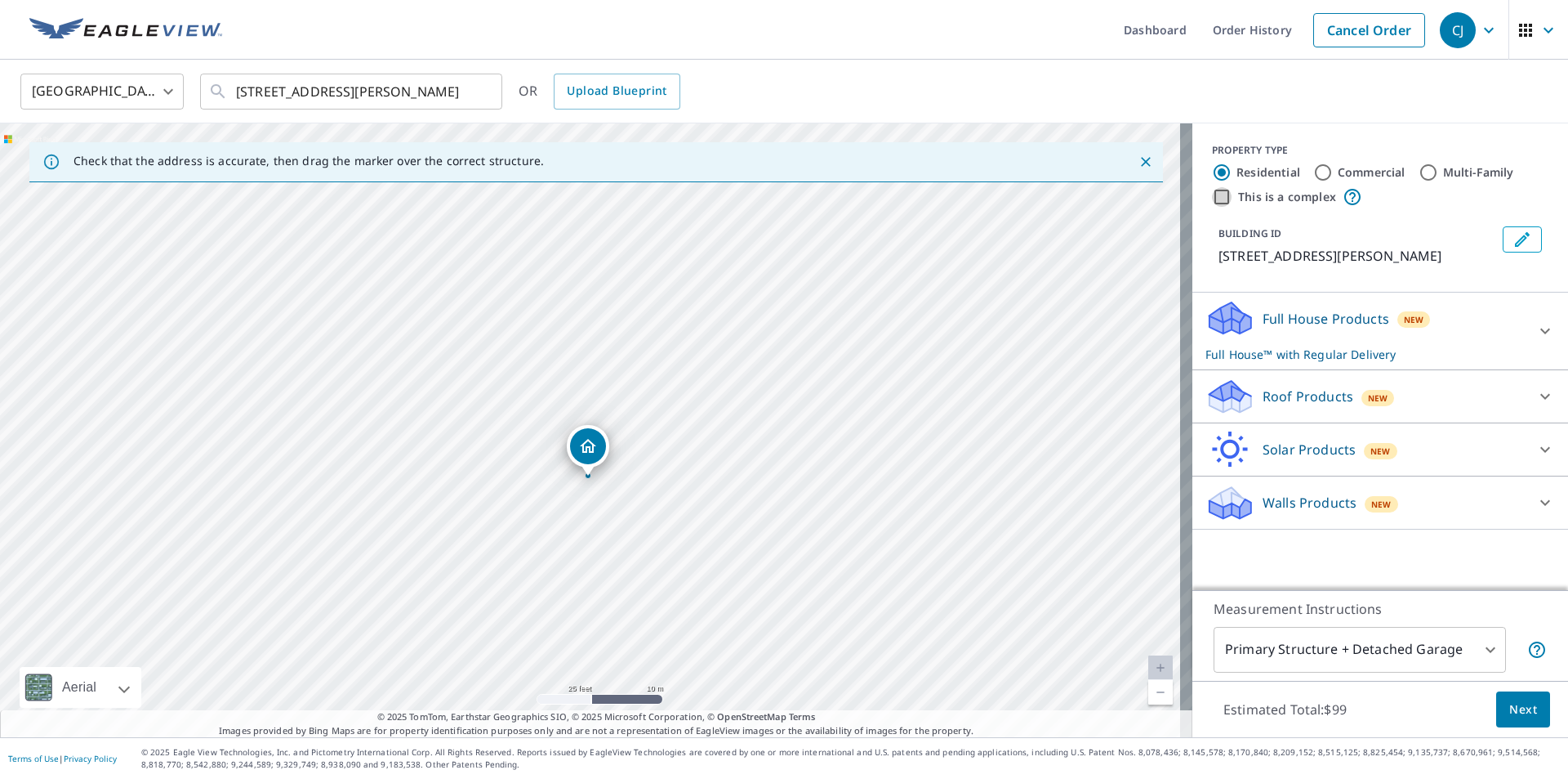
radio input "true"
type input "4"
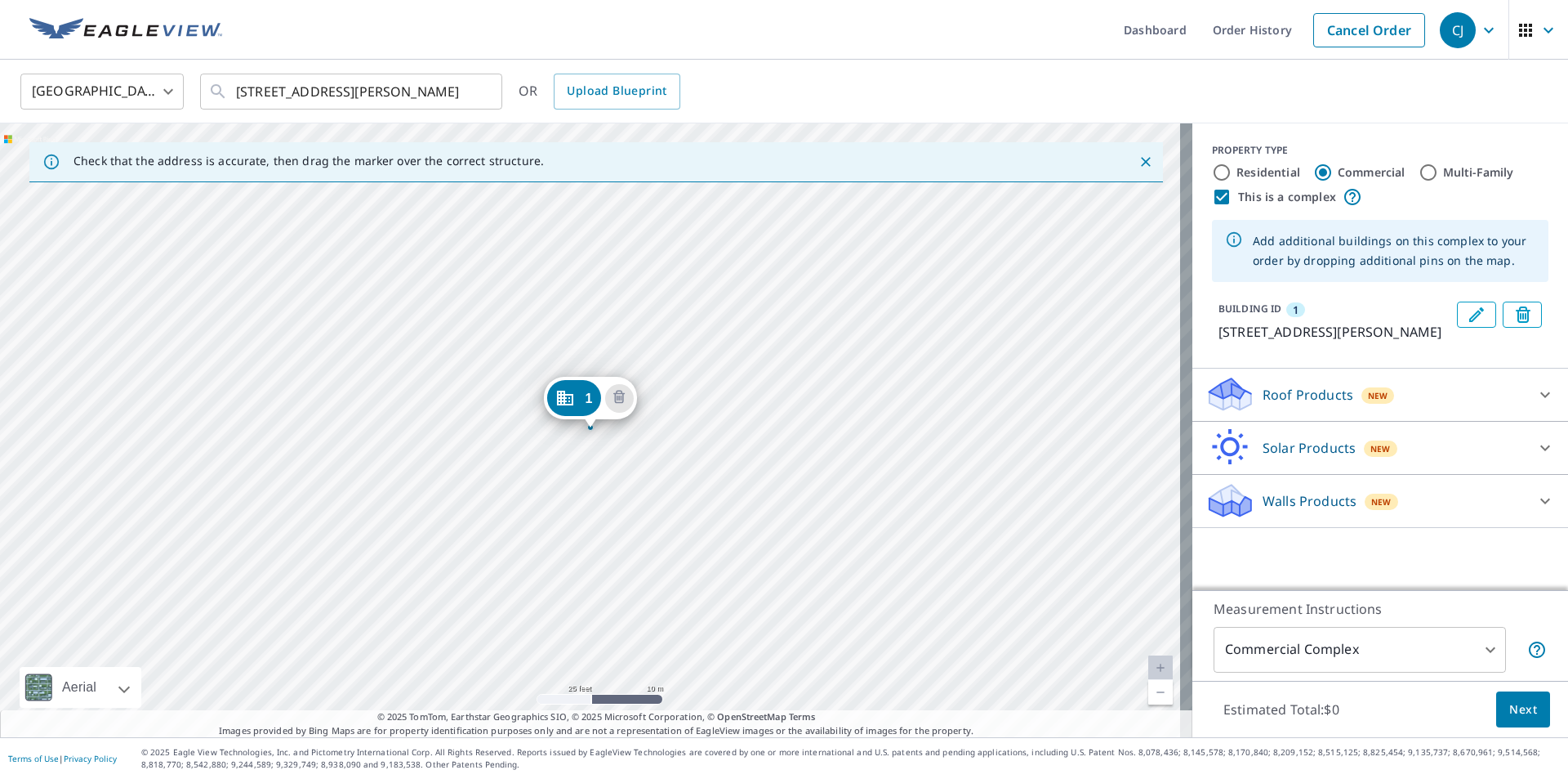
click at [763, 374] on div "1 [STREET_ADDRESS][PERSON_NAME]" at bounding box center [596, 430] width 1192 height 614
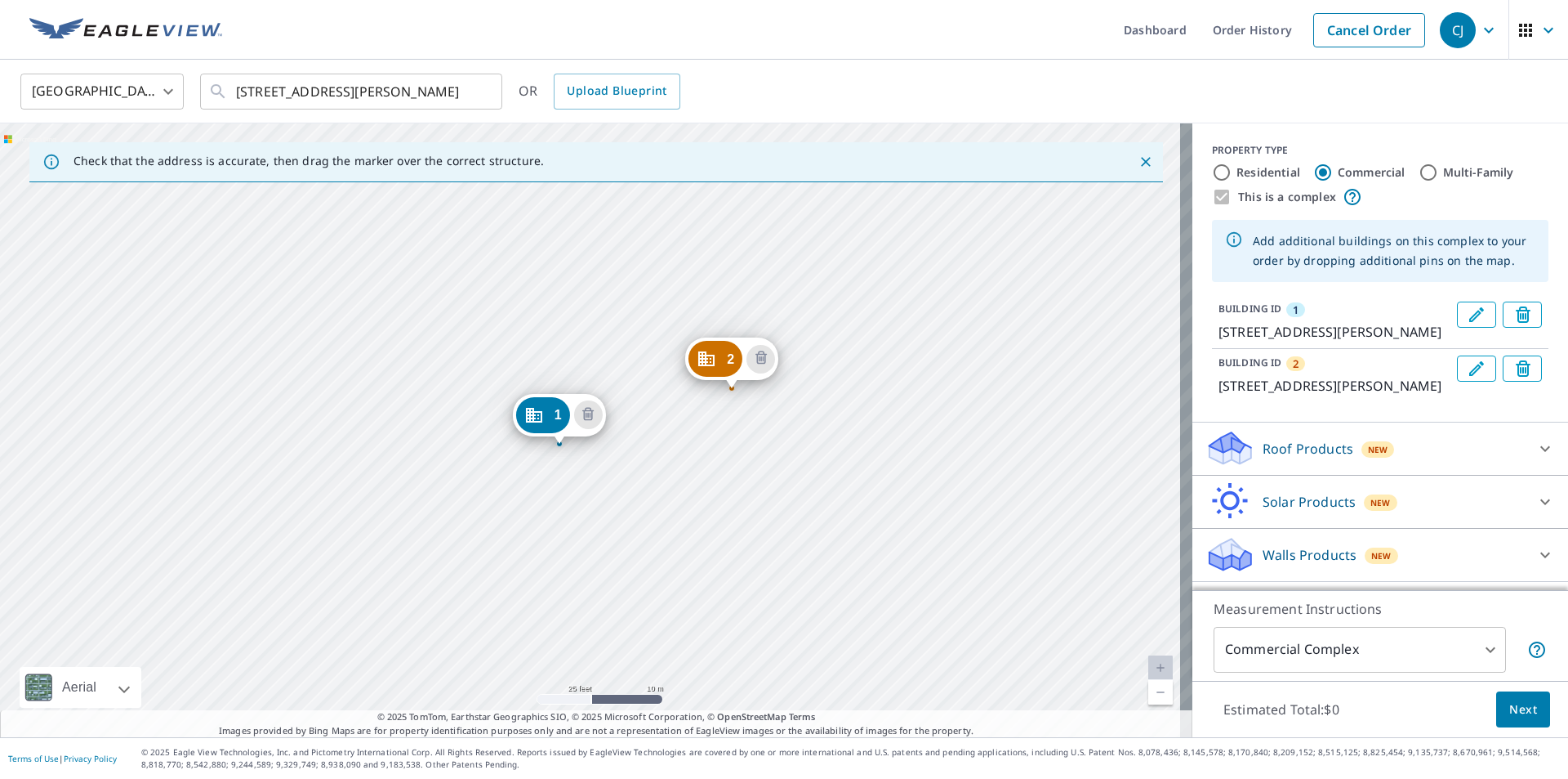
drag, startPoint x: 958, startPoint y: 652, endPoint x: 976, endPoint y: 669, distance: 24.8
click at [976, 669] on div "2 [STREET_ADDRESS][PERSON_NAME] 1 [STREET_ADDRESS][PERSON_NAME]" at bounding box center [596, 430] width 1192 height 614
click at [1376, 454] on div "New" at bounding box center [1378, 450] width 34 height 16
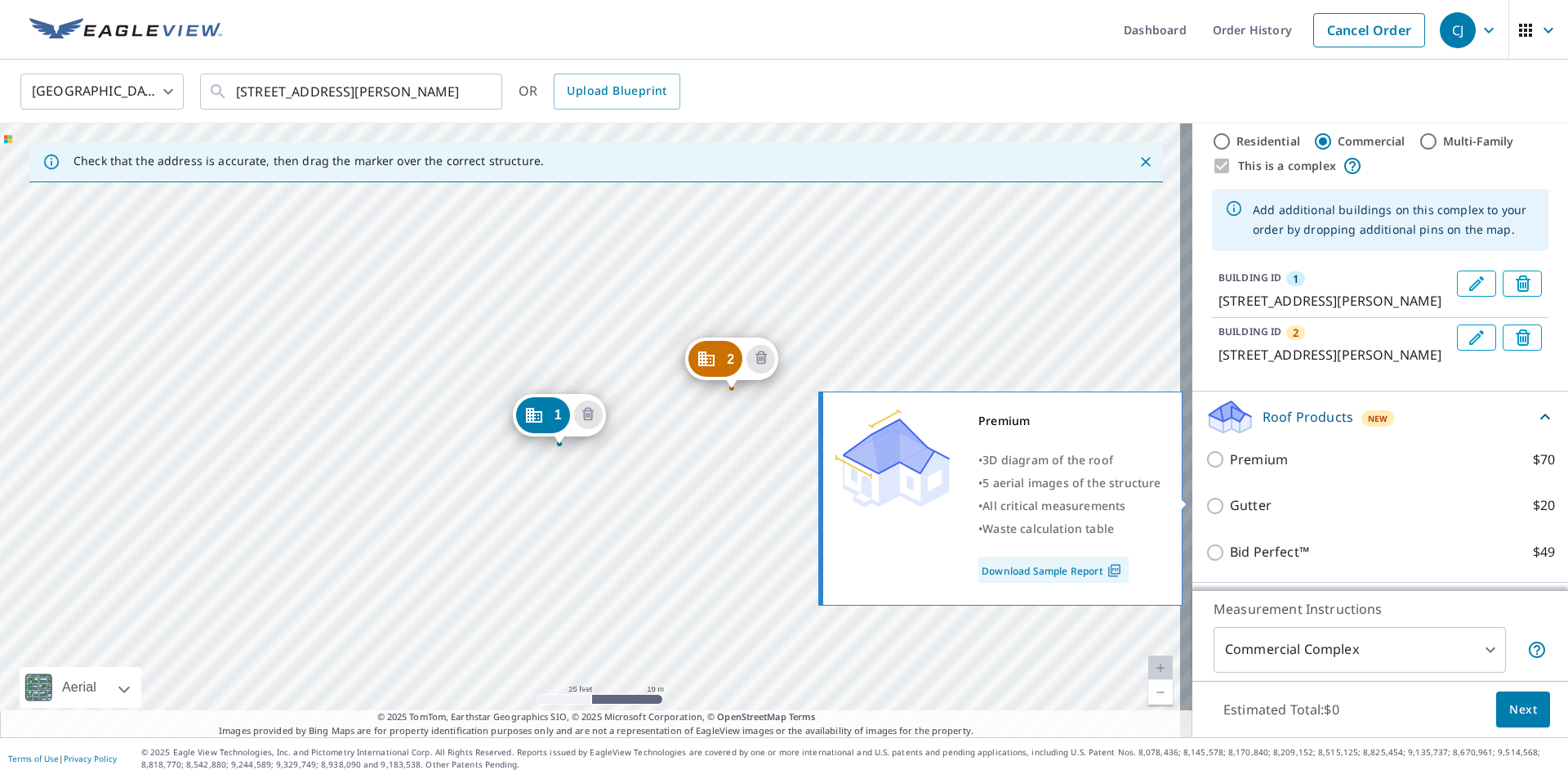
click at [1205, 469] on input "Premium $70" at bounding box center [1217, 459] width 25 height 20
checkbox input "true"
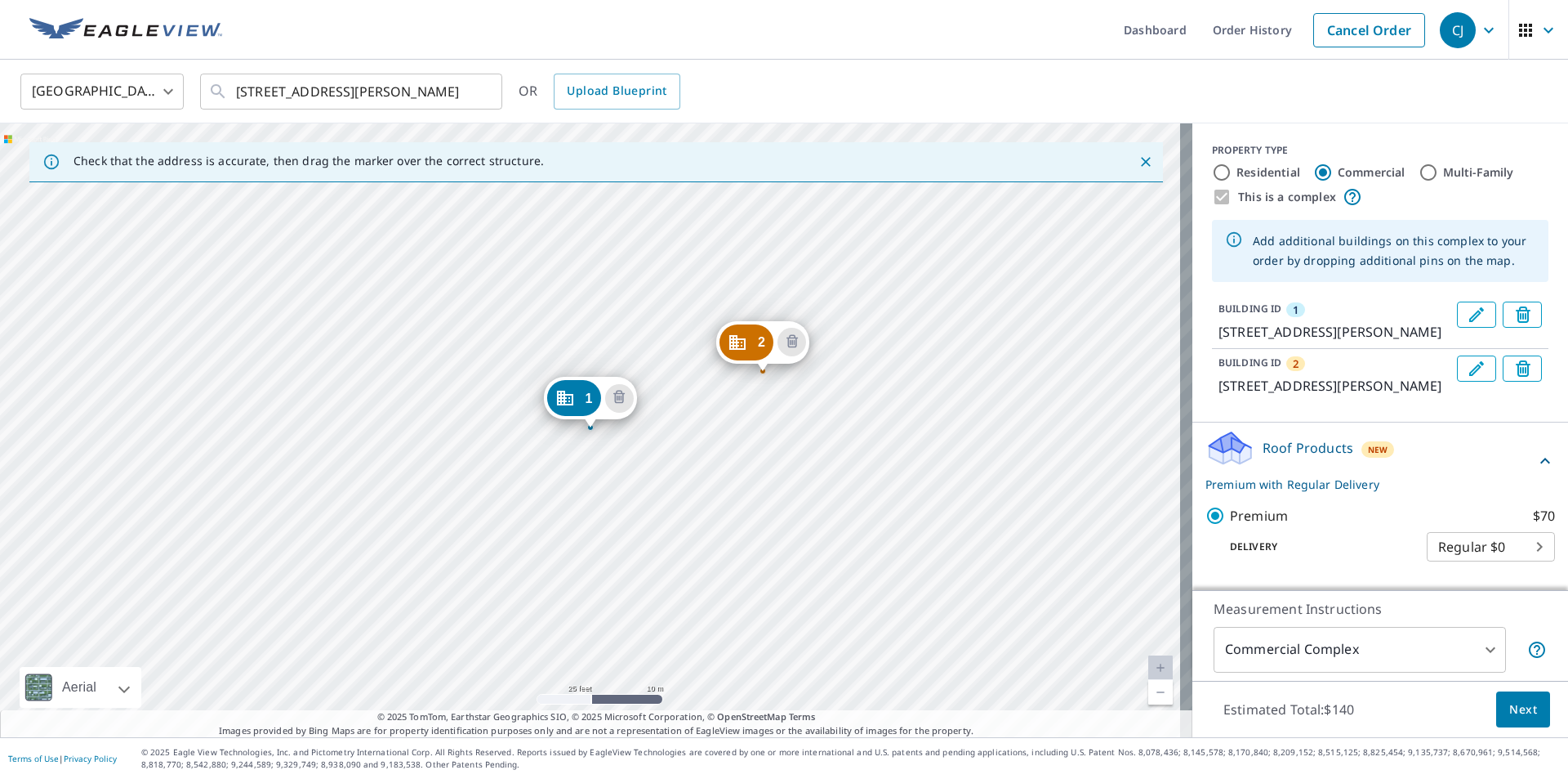
scroll to position [231, 0]
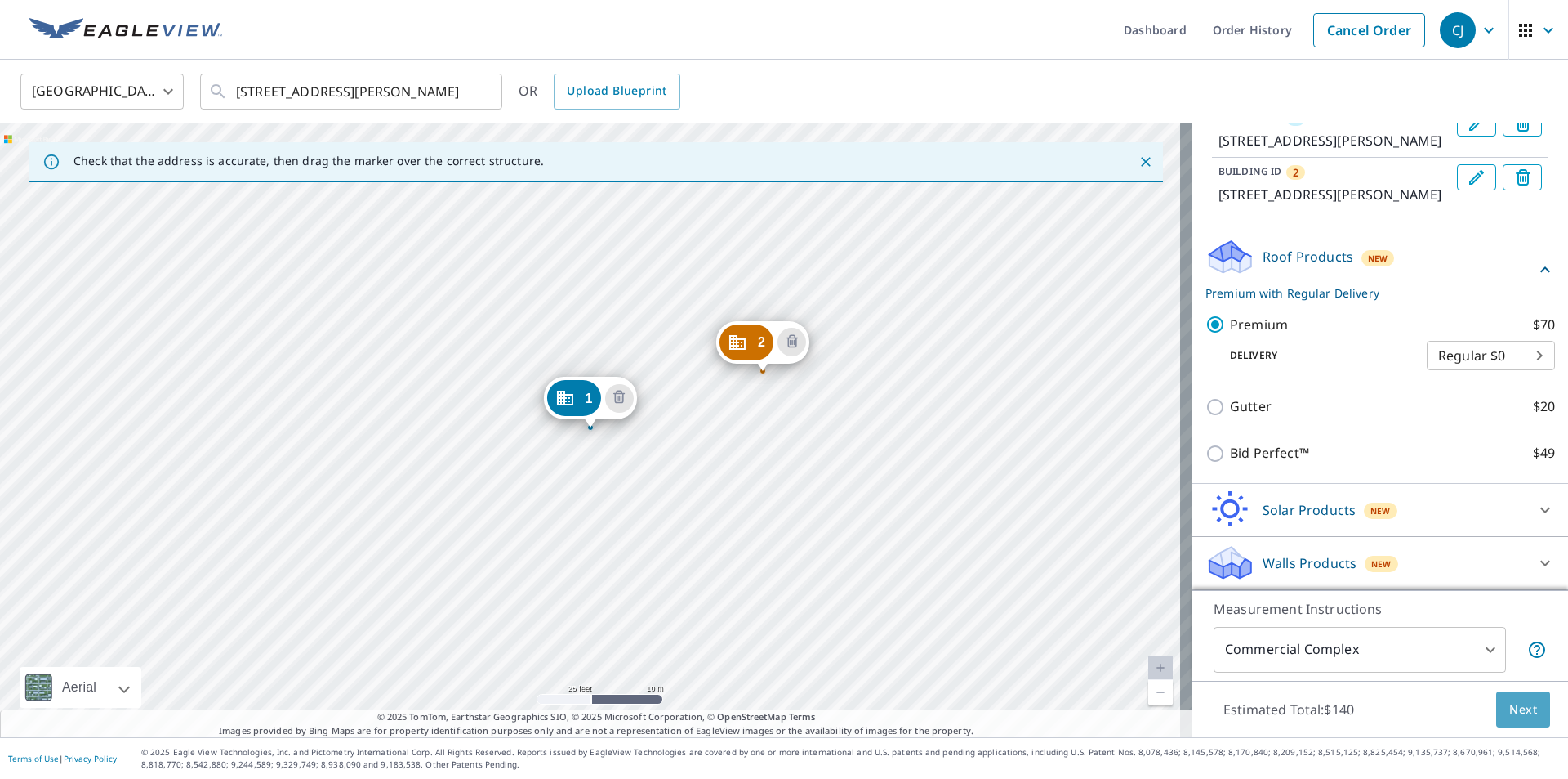
click at [1496, 701] on button "Next" at bounding box center [1523, 710] width 54 height 37
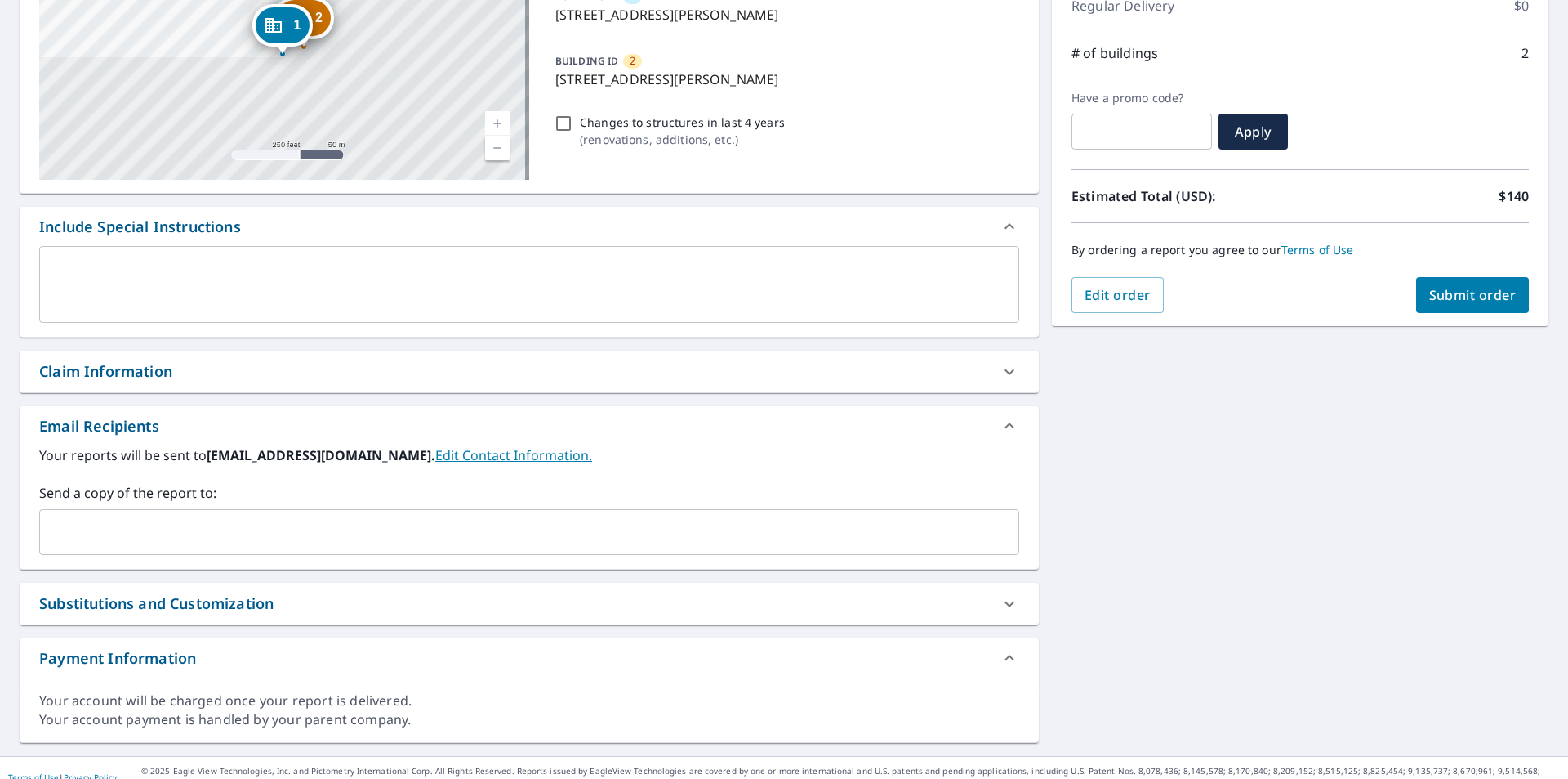
scroll to position [262, 0]
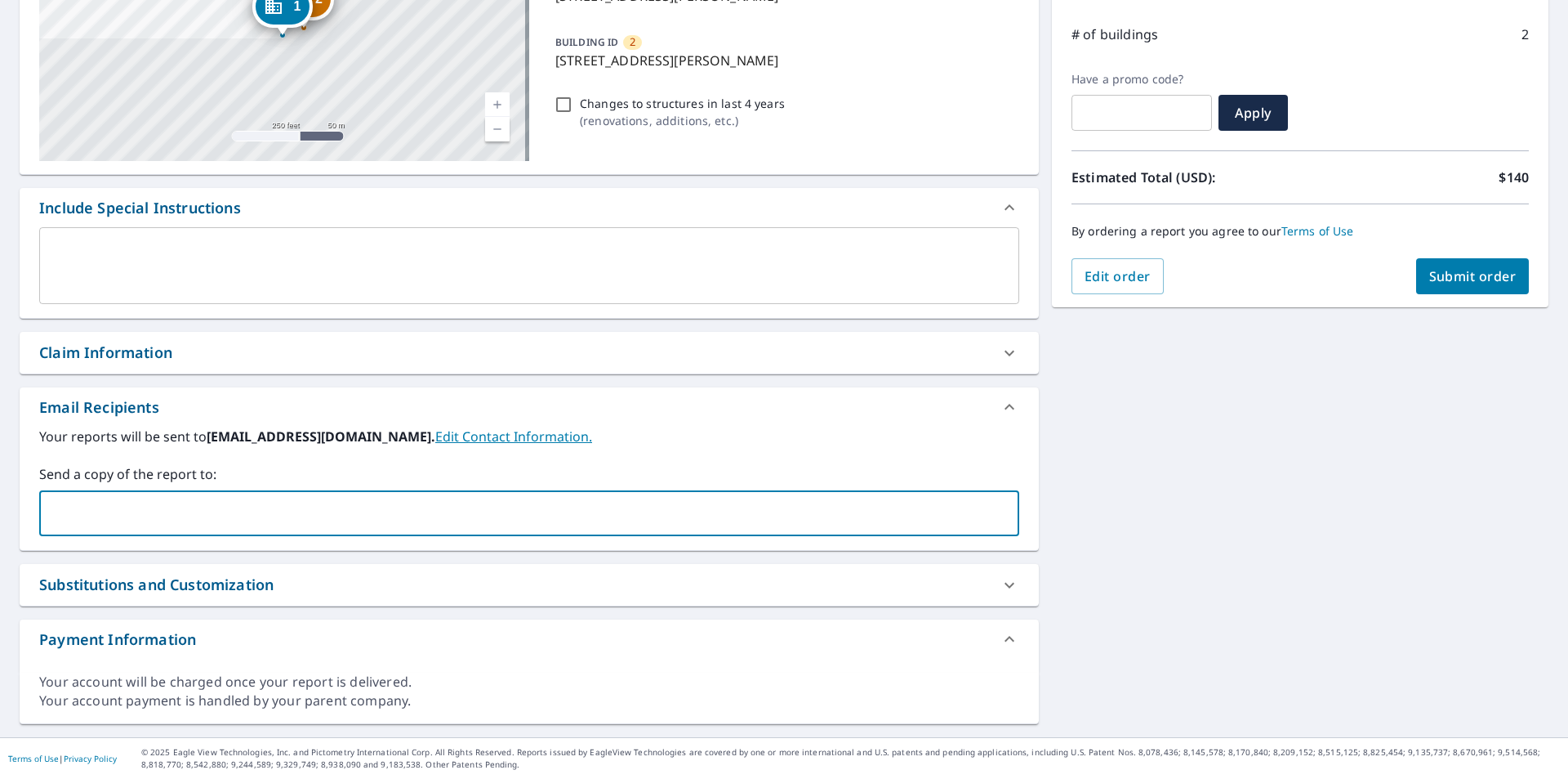
click at [233, 503] on input "text" at bounding box center [517, 513] width 941 height 31
paste input "[EMAIL_ADDRESS][DOMAIN_NAME]"
type input "[EMAIL_ADDRESS][DOMAIN_NAME]"
drag, startPoint x: 235, startPoint y: 517, endPoint x: 104, endPoint y: 516, distance: 131.0
click at [104, 516] on input "[EMAIL_ADDRESS][DOMAIN_NAME]" at bounding box center [517, 513] width 941 height 31
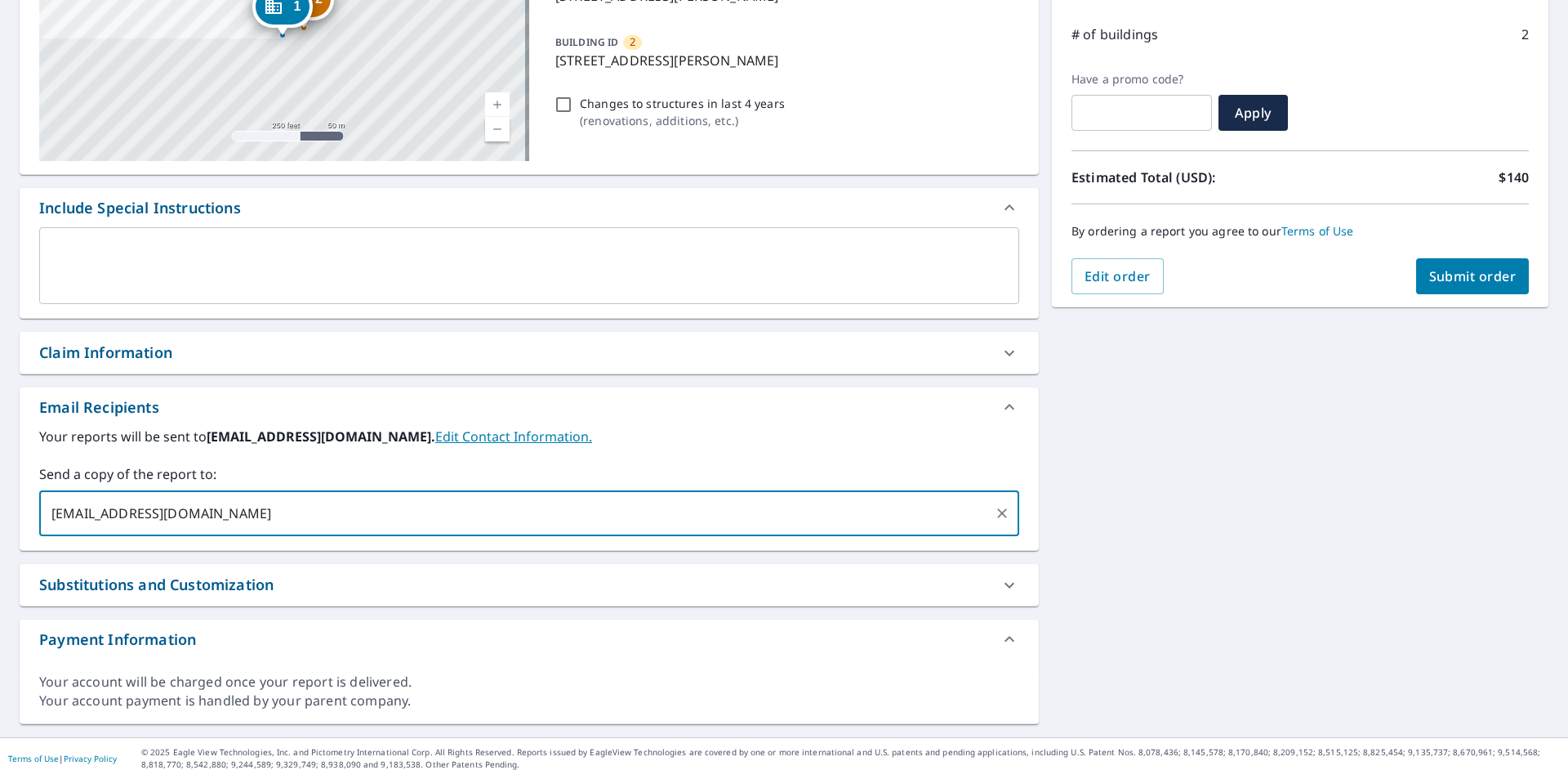
click at [326, 506] on input "[EMAIL_ADDRESS][DOMAIN_NAME]" at bounding box center [517, 513] width 941 height 31
paste input "@[DOMAIN_NAME]"
type input "[PERSON_NAME][EMAIL_ADDRESS][DOMAIN_NAME]"
paste input "@[DOMAIN_NAME]"
type input "[PERSON_NAME][EMAIL_ADDRESS][DOMAIN_NAME]"
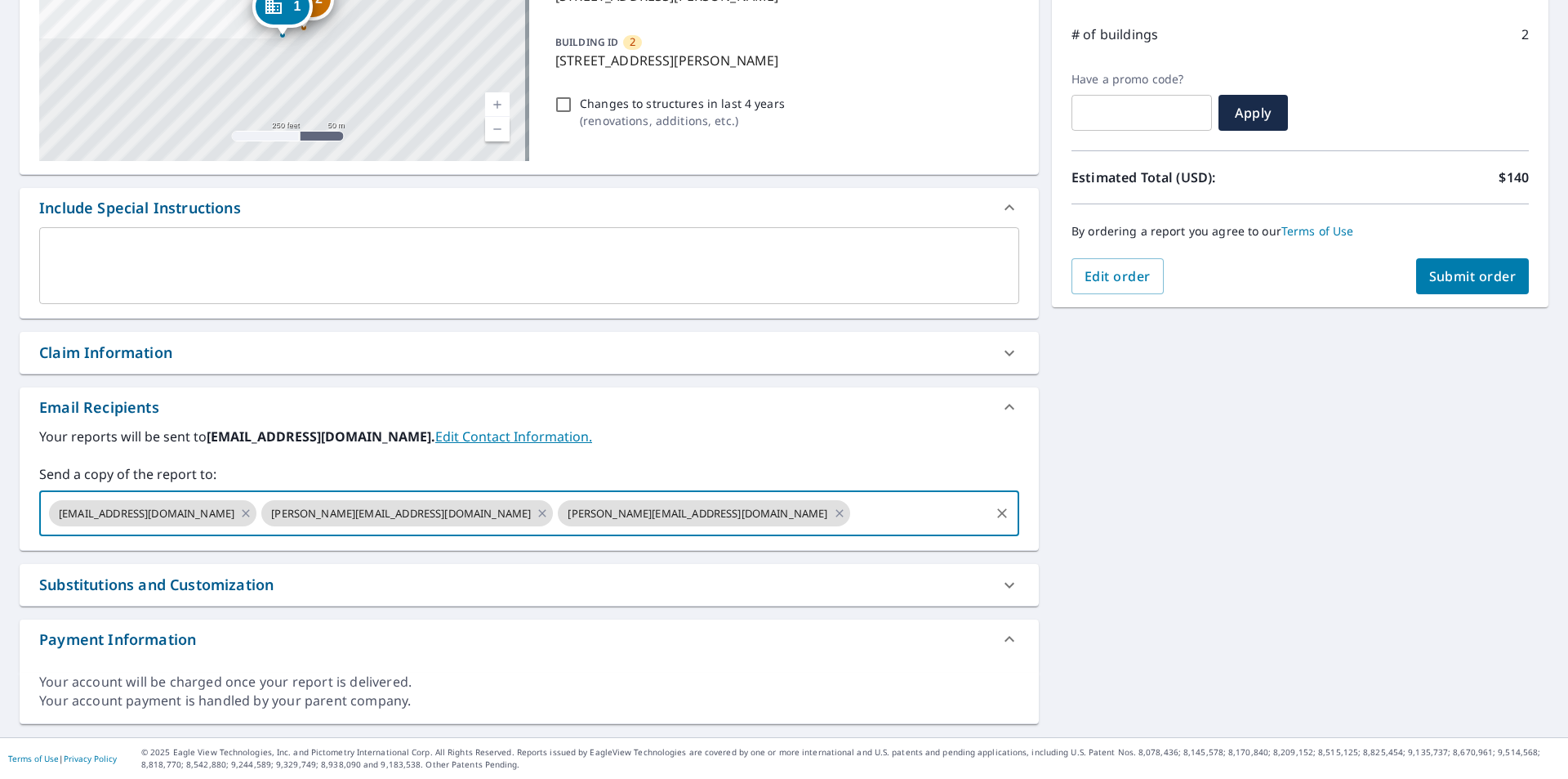
click at [1472, 279] on span "Submit order" at bounding box center [1472, 276] width 87 height 18
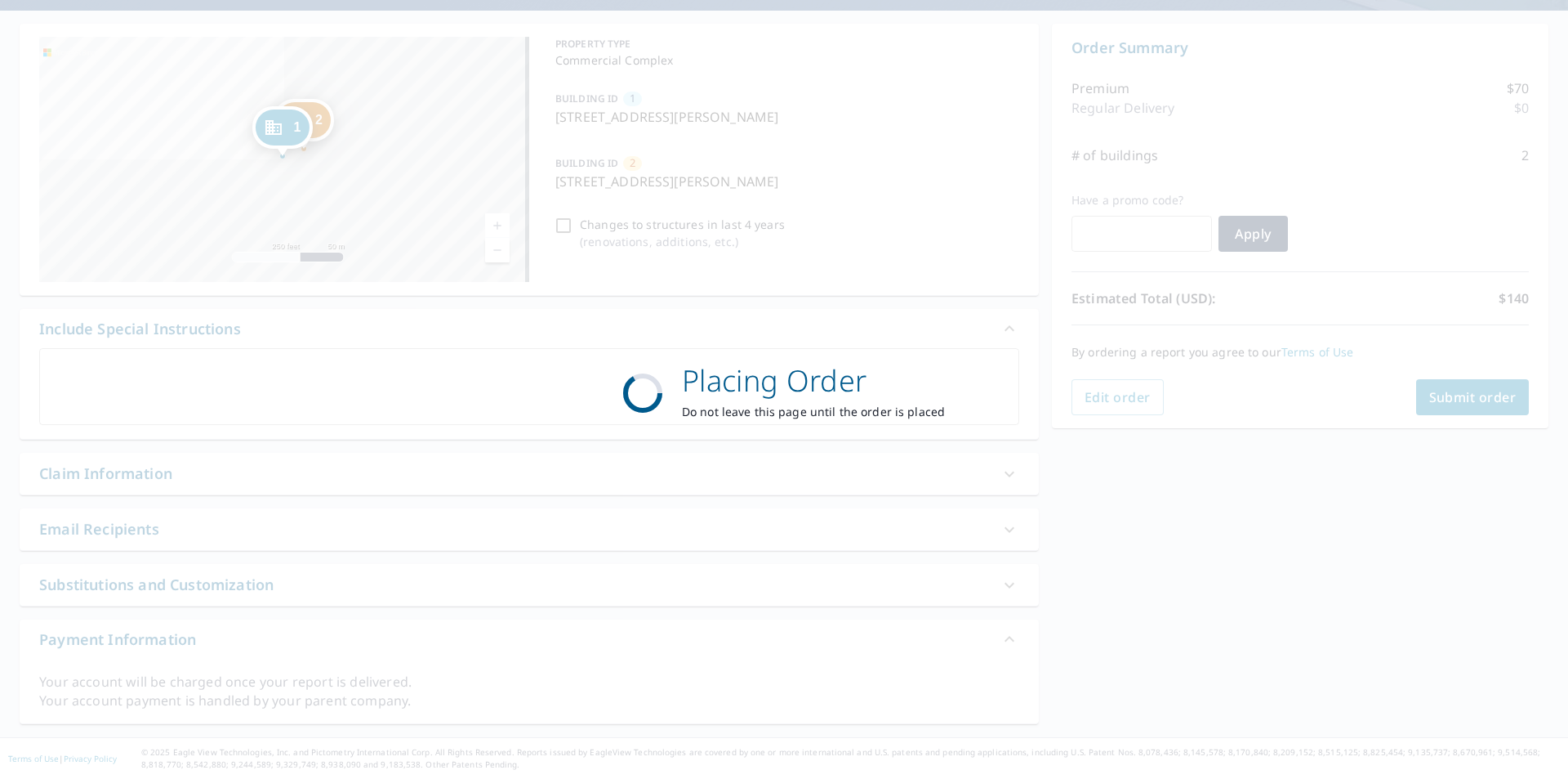
scroll to position [141, 0]
